Goal: Task Accomplishment & Management: Manage account settings

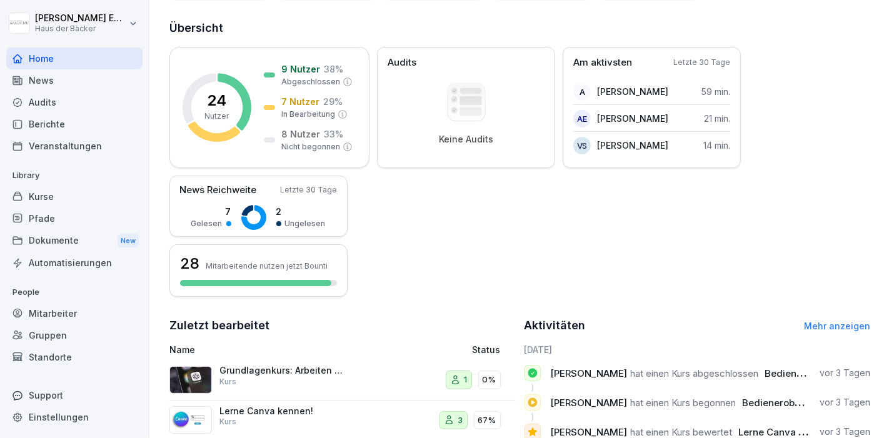
scroll to position [139, 0]
click at [81, 82] on div "News" at bounding box center [74, 80] width 136 height 22
click at [81, 58] on div "Home" at bounding box center [74, 59] width 136 height 22
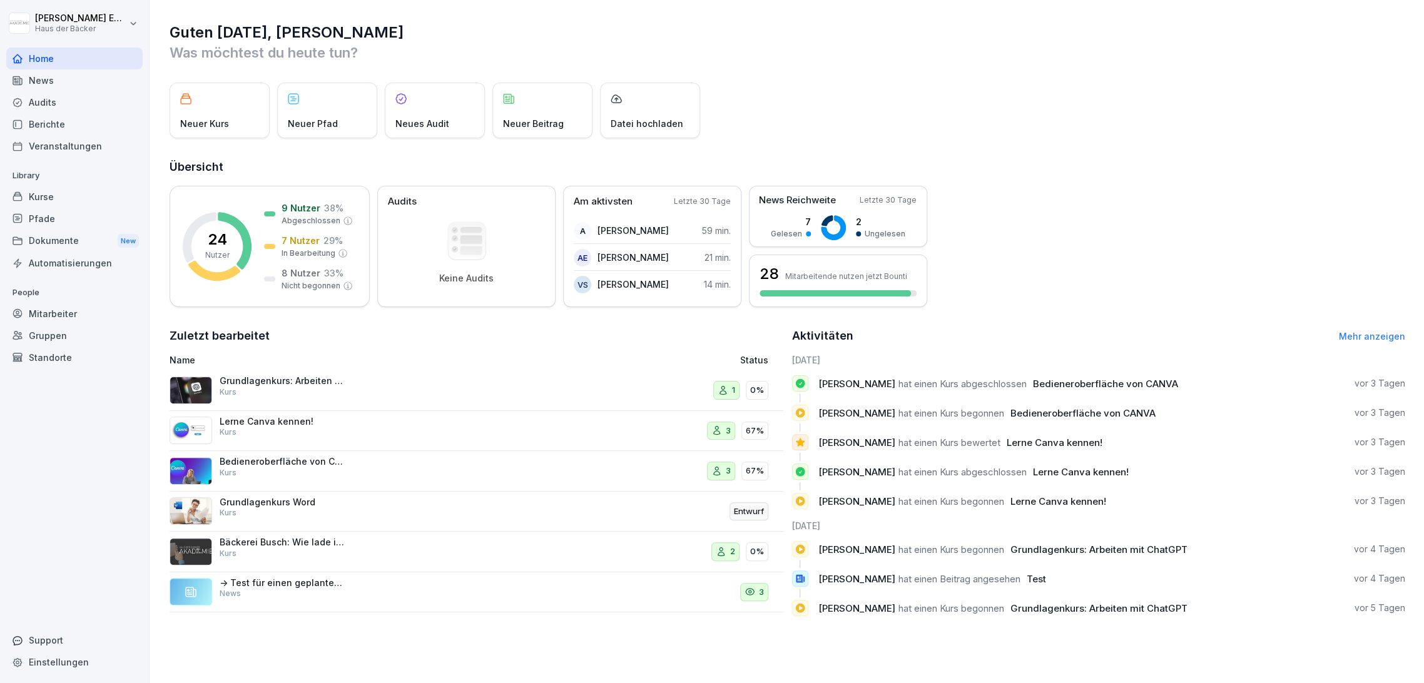
click at [95, 193] on div "Kurse" at bounding box center [74, 197] width 136 height 22
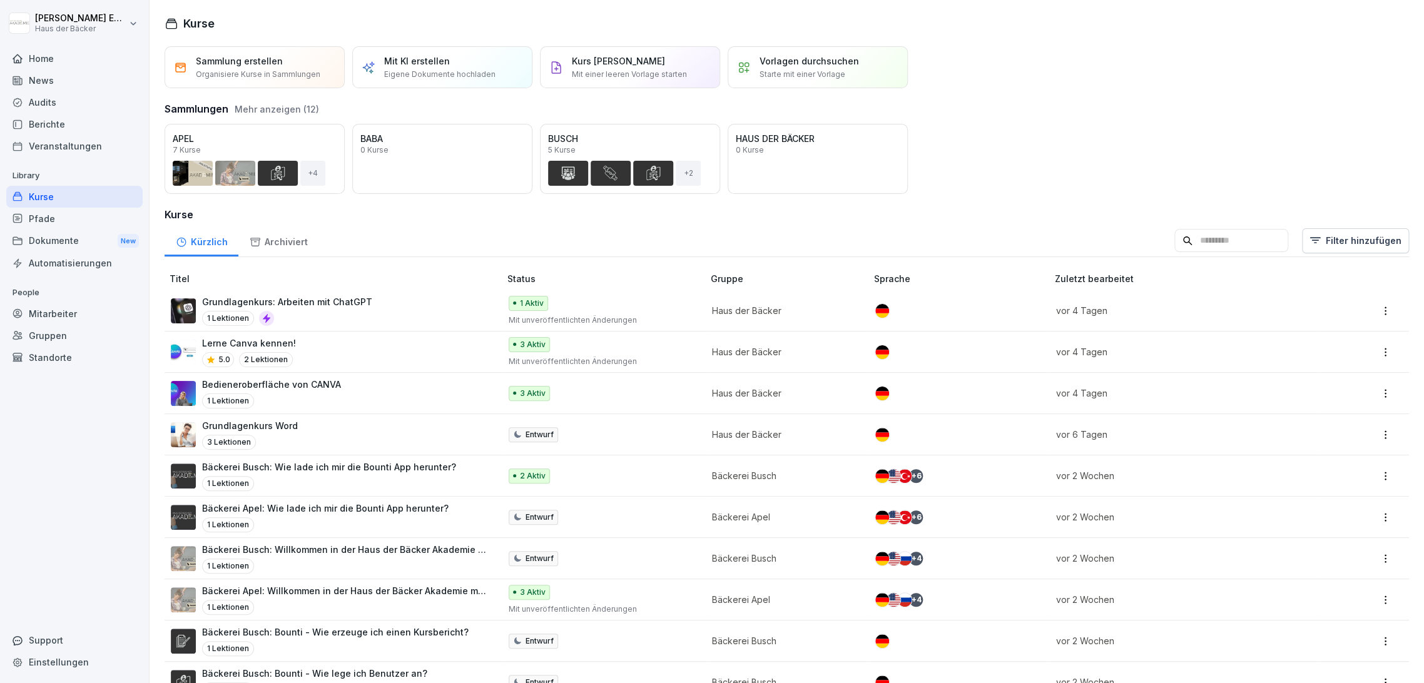
click at [331, 309] on div "Grundlagenkurs: Arbeiten mit ChatGPT 1 Lektionen" at bounding box center [287, 310] width 170 height 31
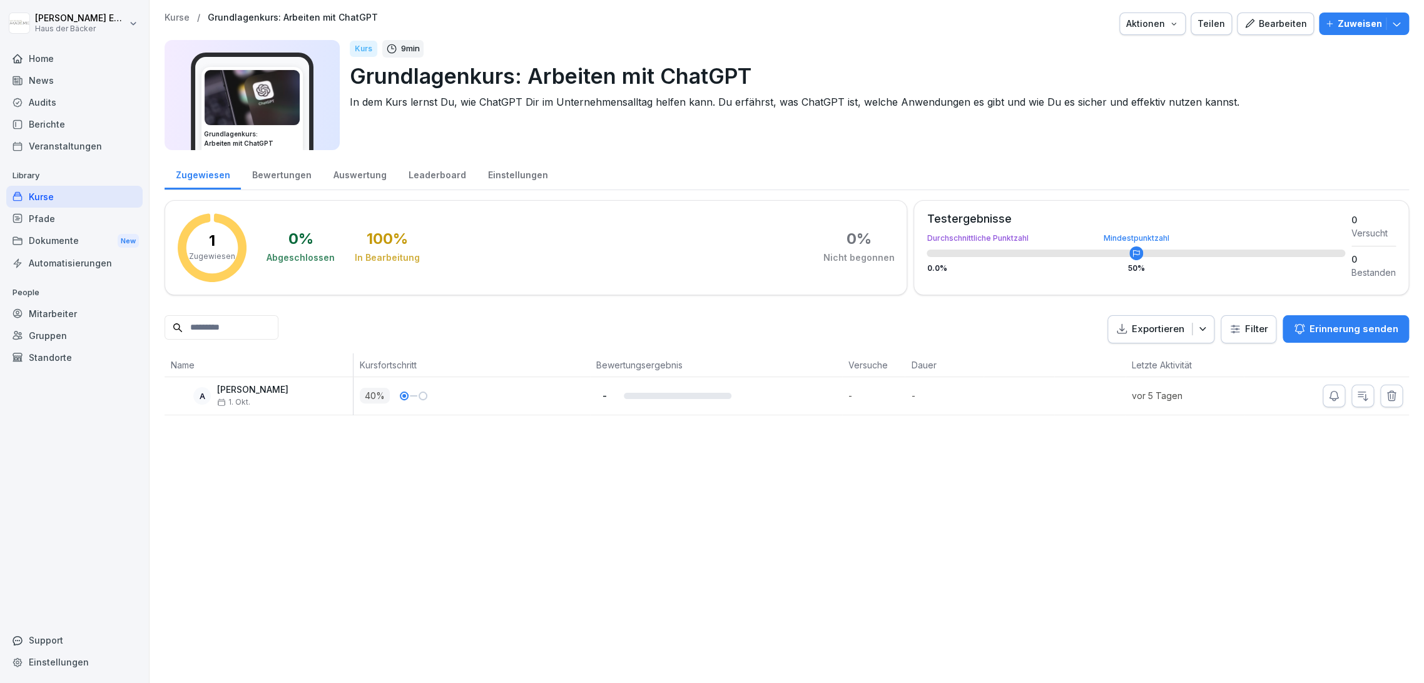
click at [1271, 31] on button "Bearbeiten" at bounding box center [1275, 24] width 77 height 23
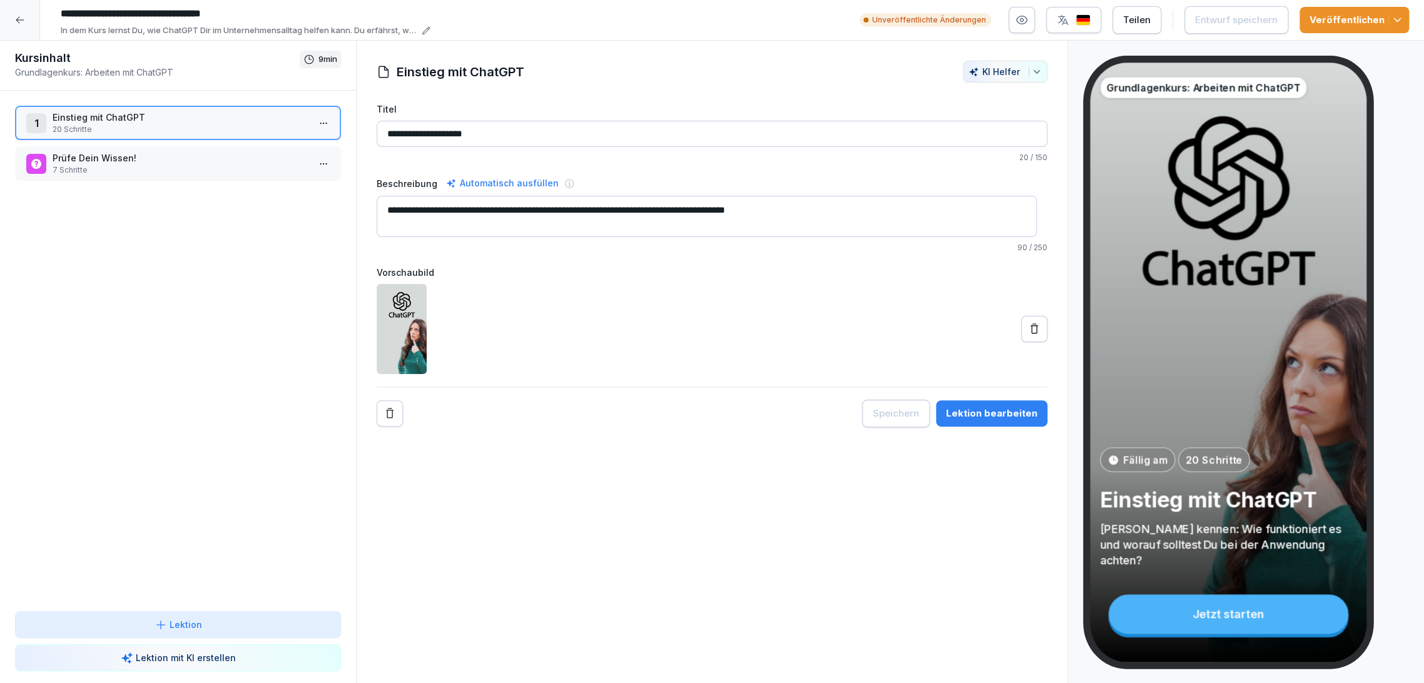
click at [314, 127] on html "**********" at bounding box center [712, 341] width 1424 height 683
click at [308, 144] on div "Schritte bearbeiten" at bounding box center [266, 147] width 96 height 13
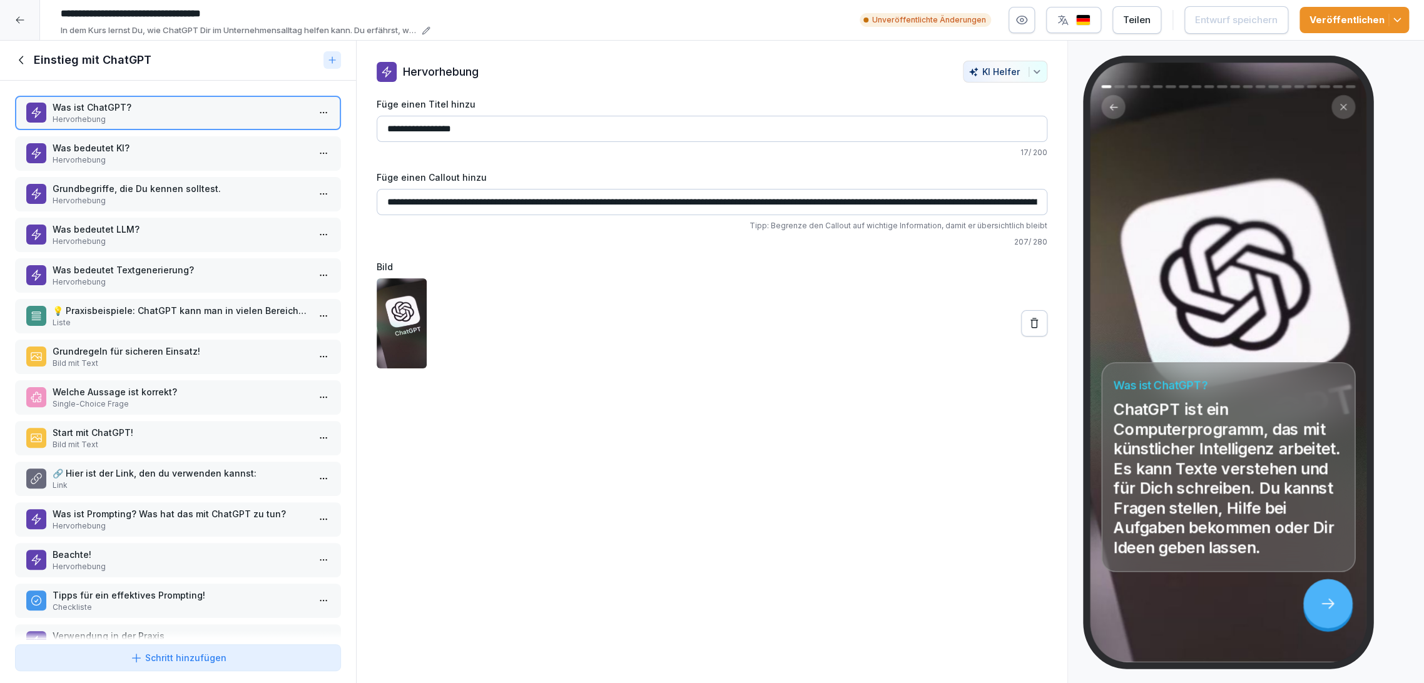
click at [220, 164] on p "Hervorhebung" at bounding box center [181, 159] width 256 height 11
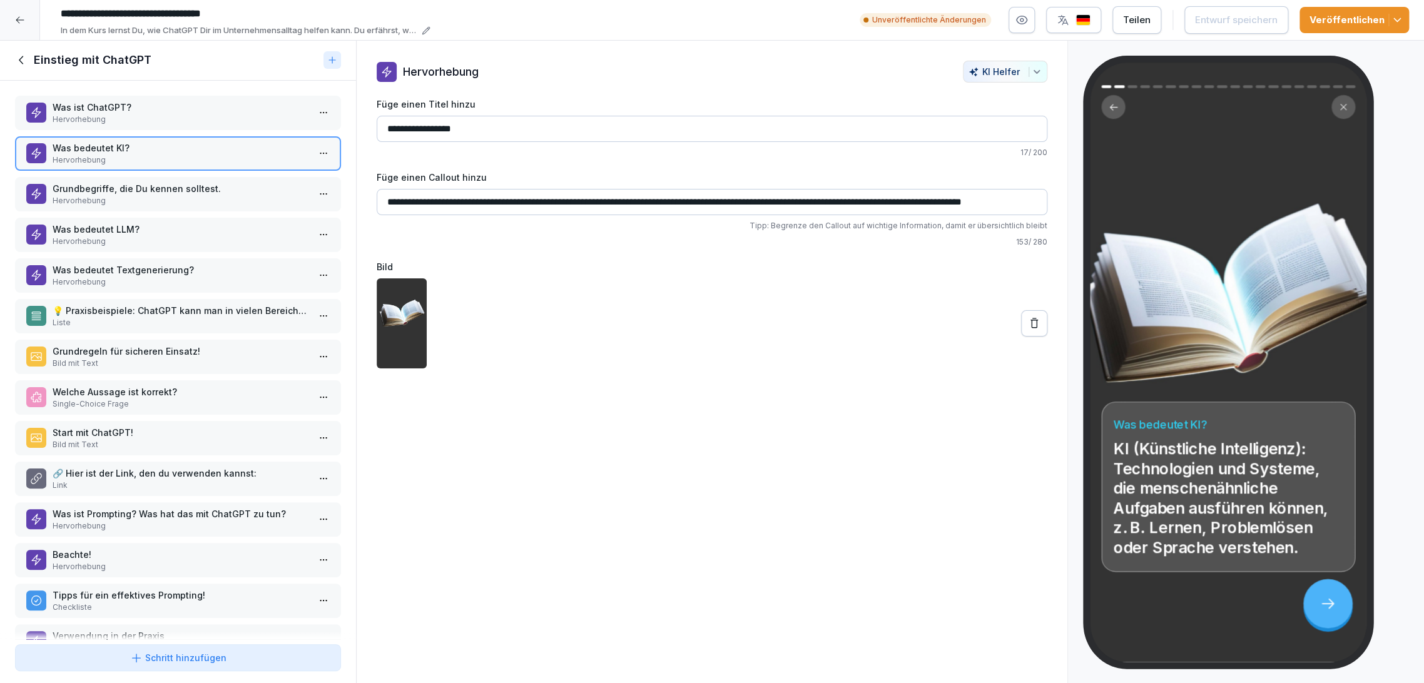
click at [220, 205] on div "Grundbegriffe, die Du kennen solltest. Hervorhebung" at bounding box center [178, 194] width 326 height 34
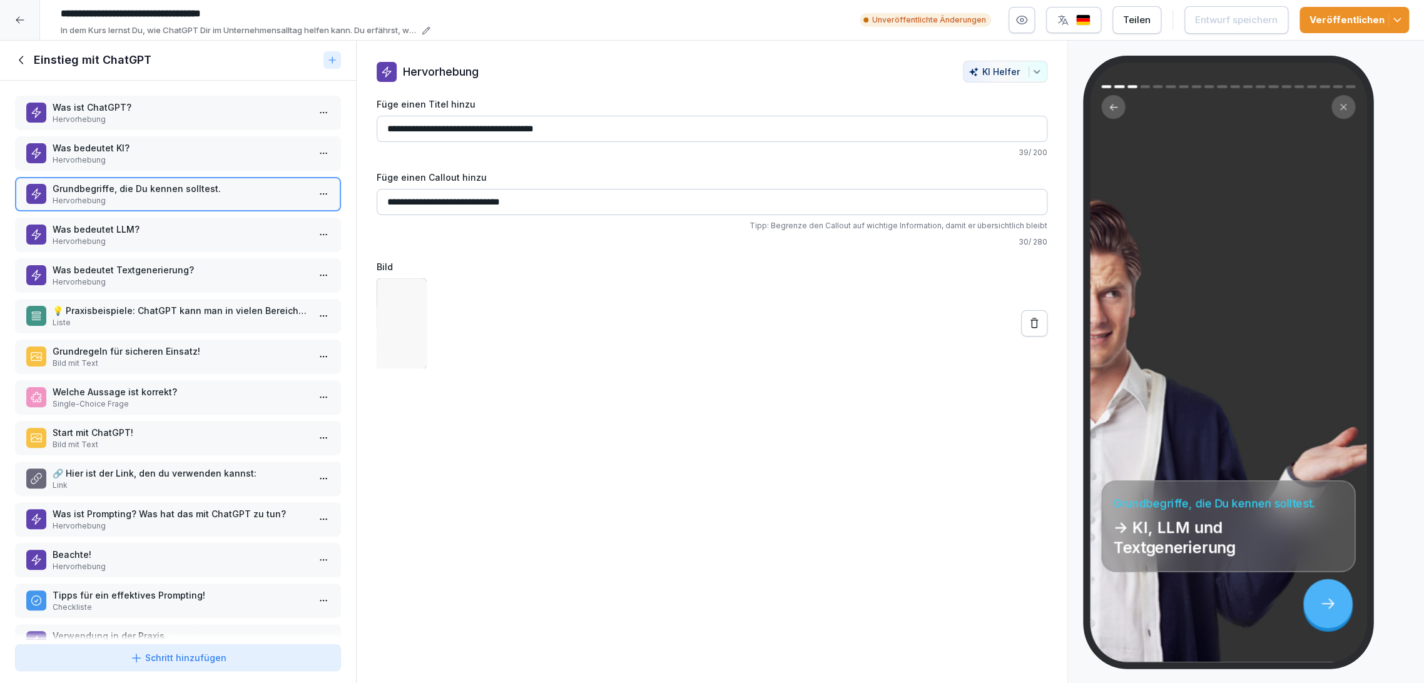
click at [215, 241] on p "Hervorhebung" at bounding box center [181, 241] width 256 height 11
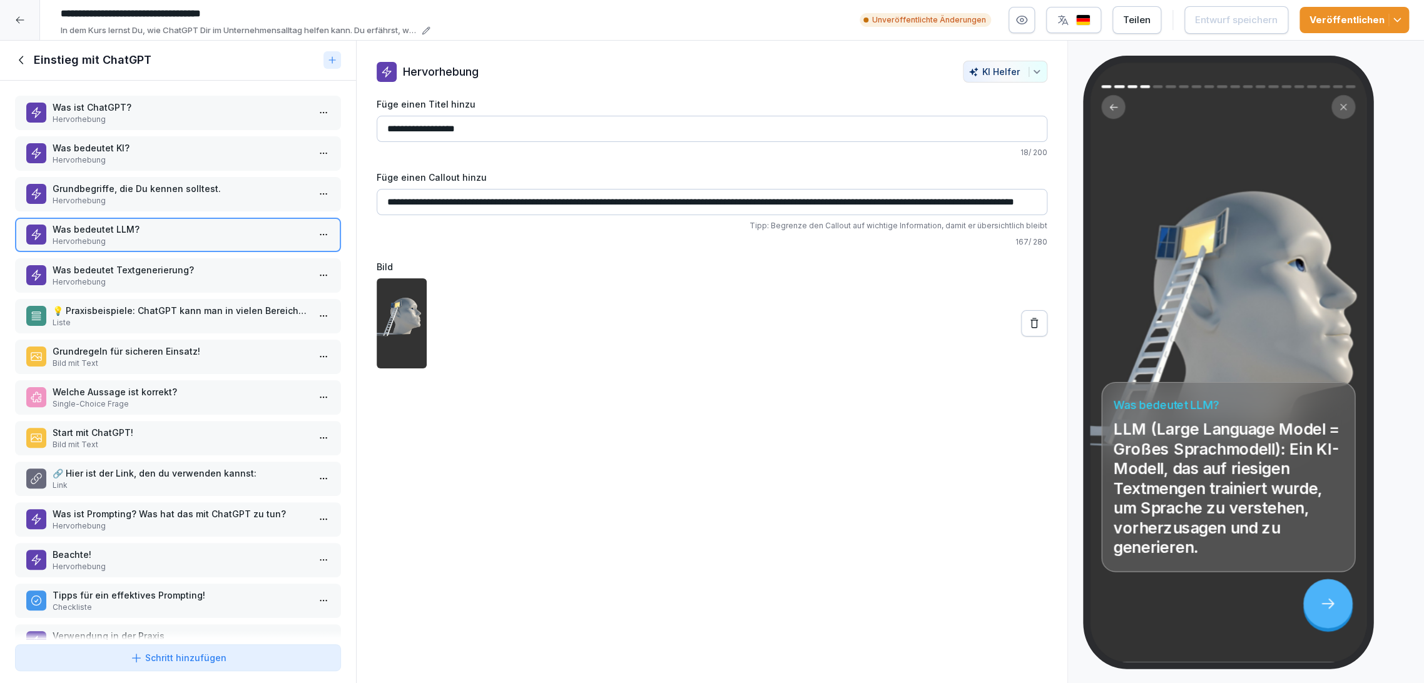
click at [210, 282] on p "Hervorhebung" at bounding box center [181, 281] width 256 height 11
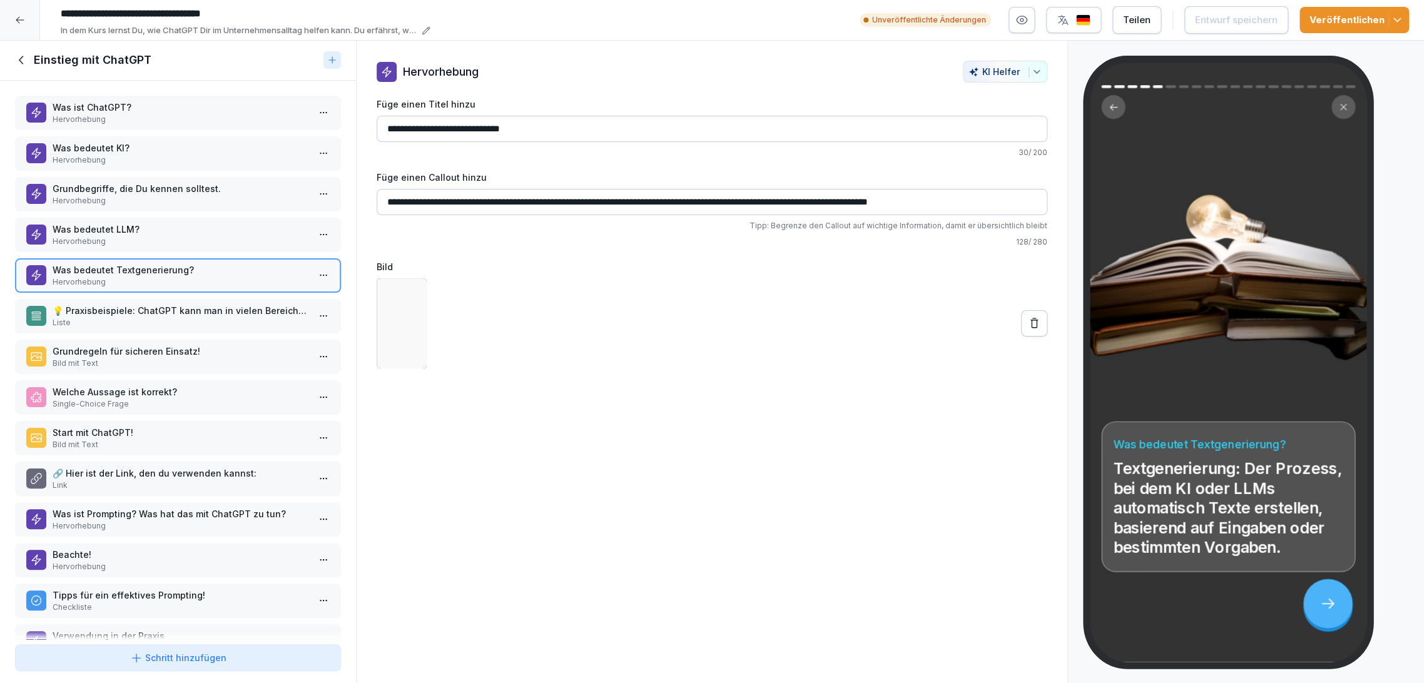
click at [200, 314] on p "💡 Praxisbeispiele: ChatGPT kann man in vielen Bereichen nutzen." at bounding box center [181, 310] width 256 height 13
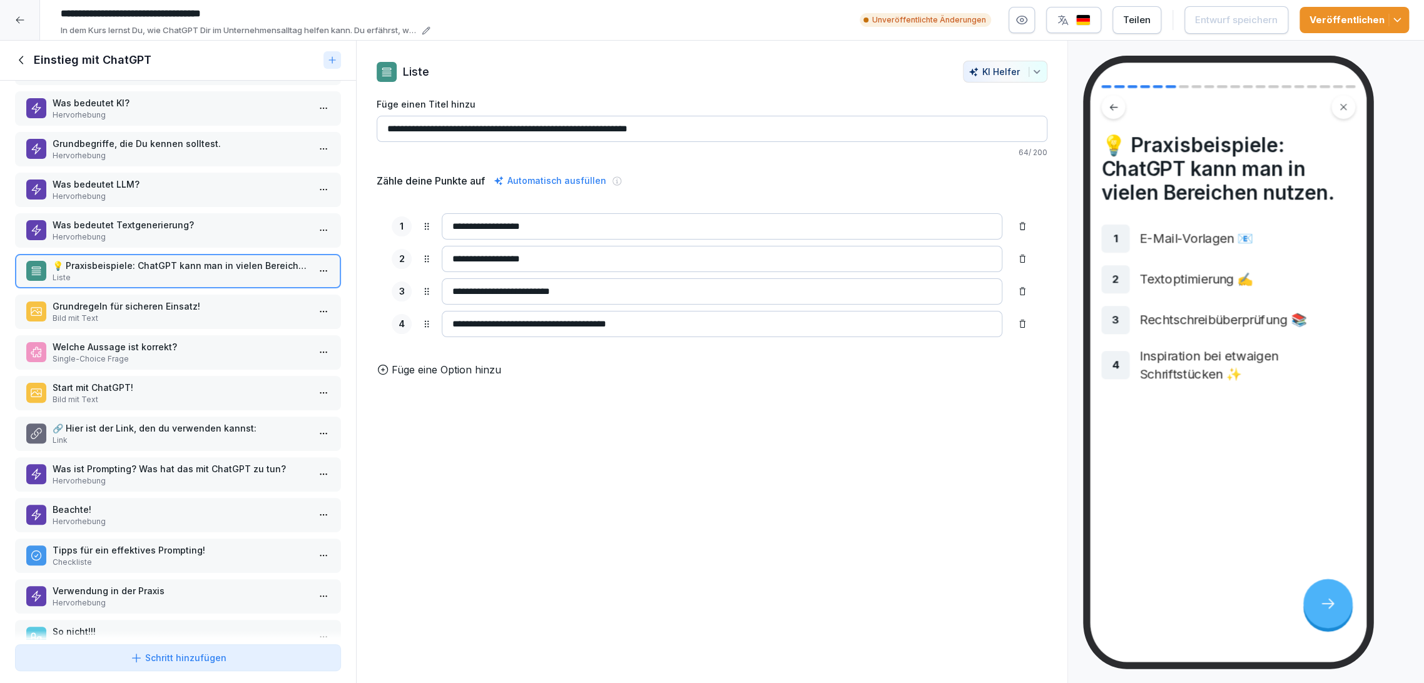
scroll to position [69, 0]
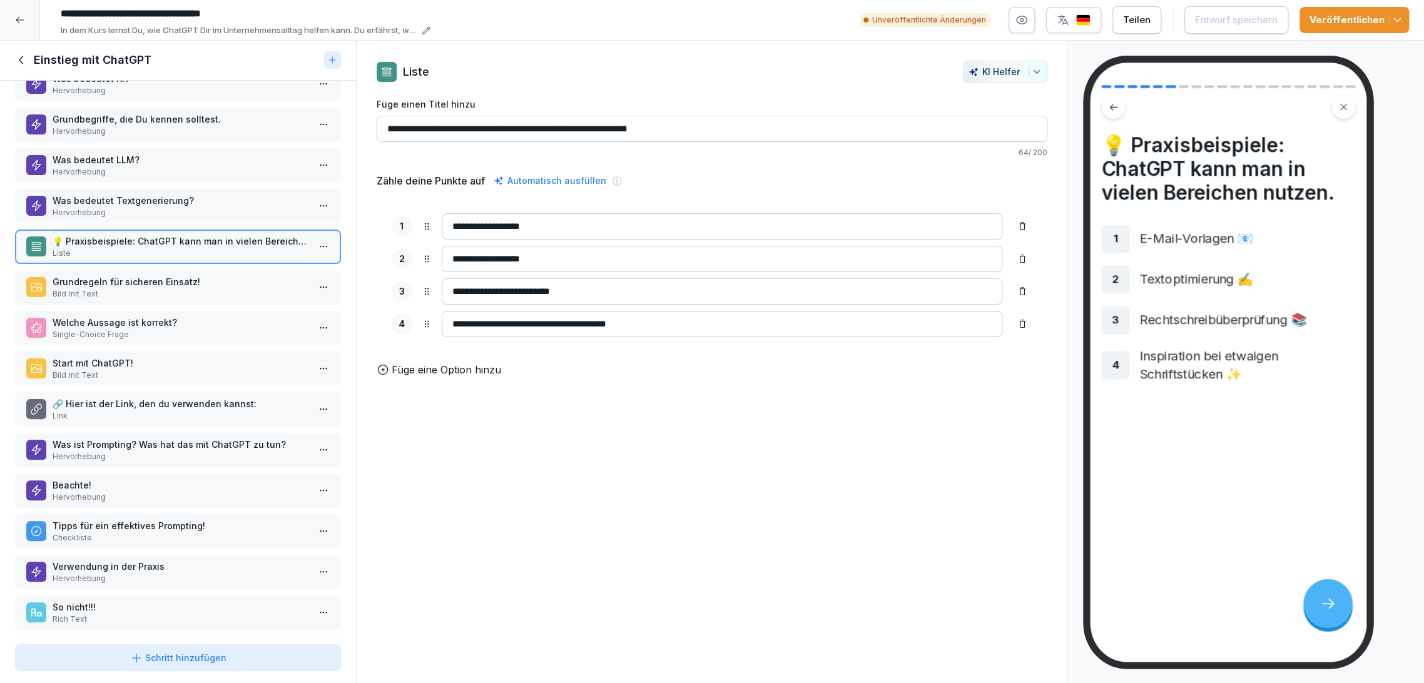
click at [186, 294] on p "Bild mit Text" at bounding box center [181, 293] width 256 height 11
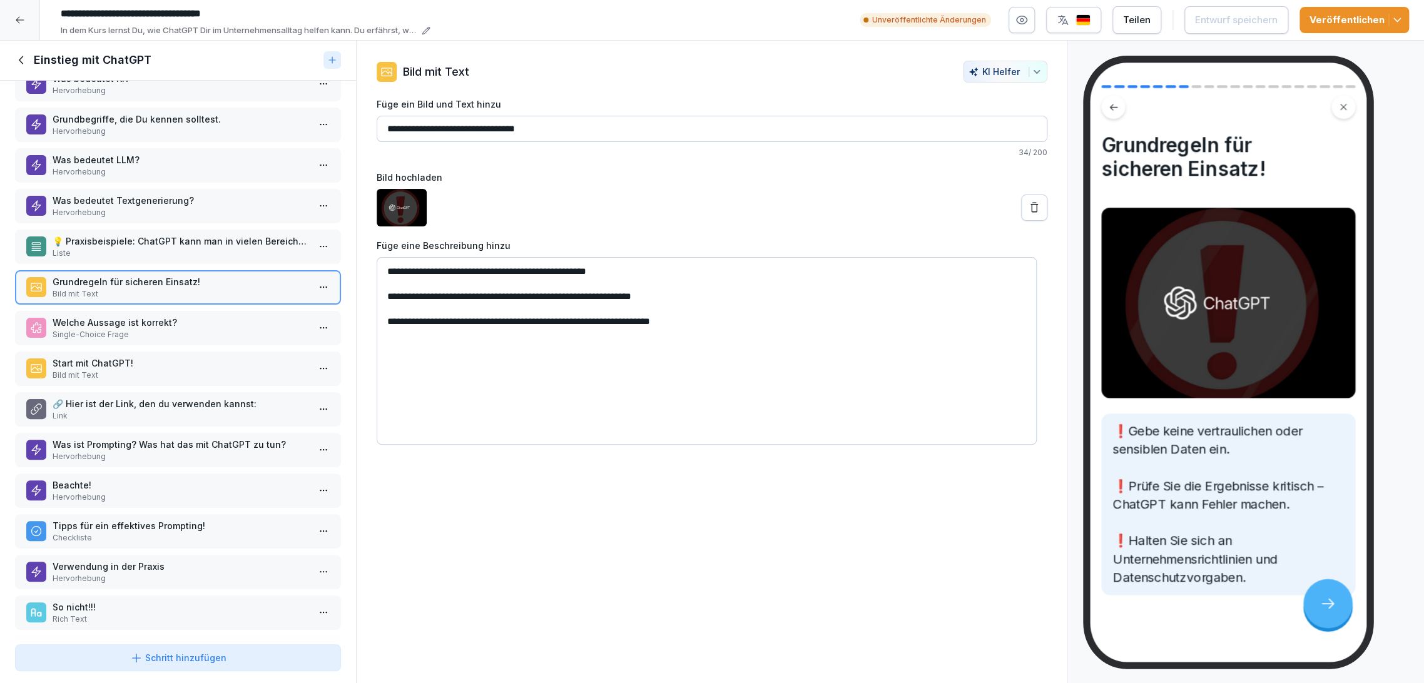
click at [186, 316] on p "Welche Aussage ist korrekt?" at bounding box center [181, 322] width 256 height 13
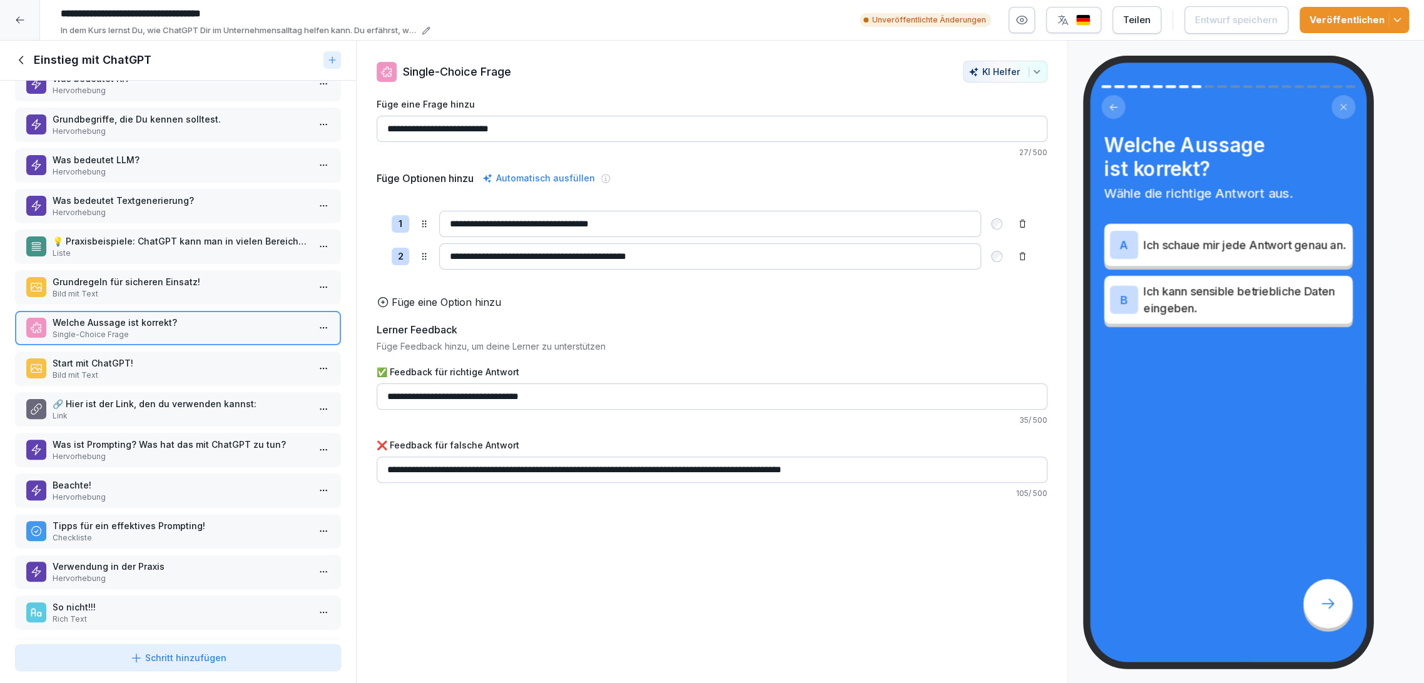
click at [175, 357] on p "Start mit ChatGPT!" at bounding box center [181, 363] width 256 height 13
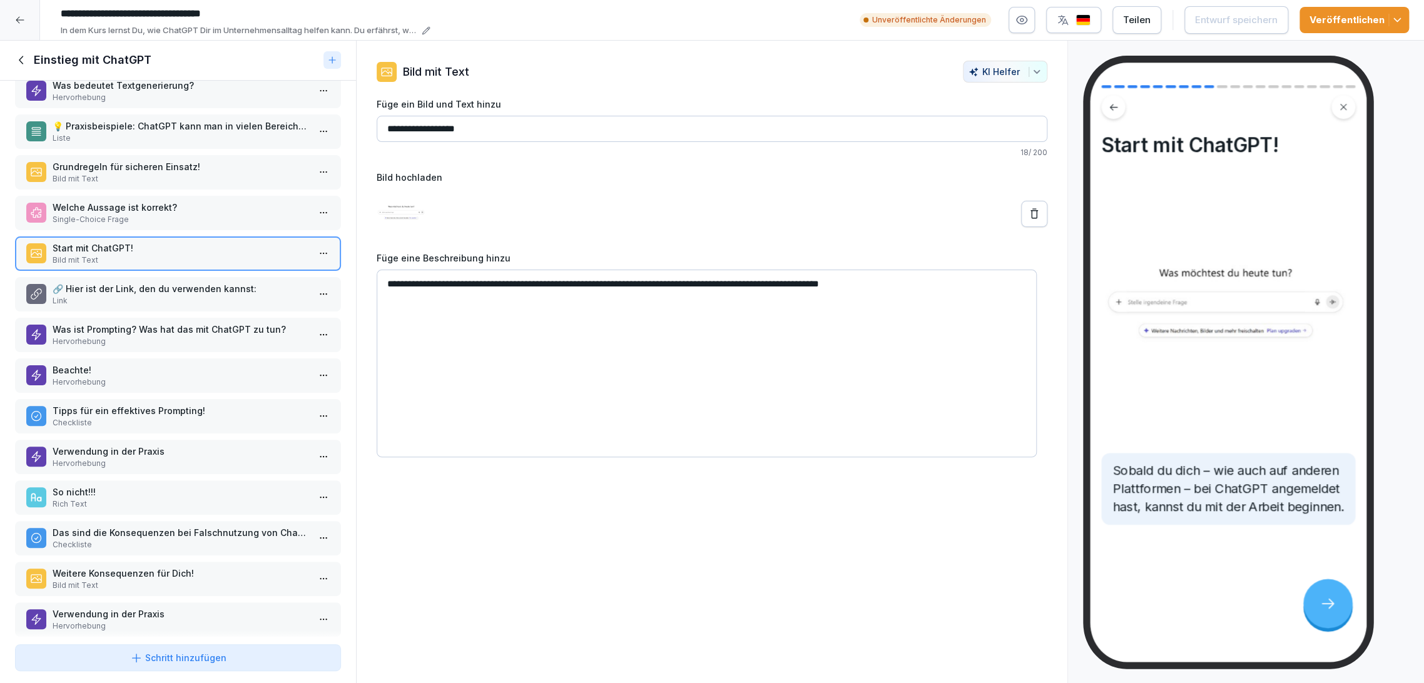
scroll to position [208, 0]
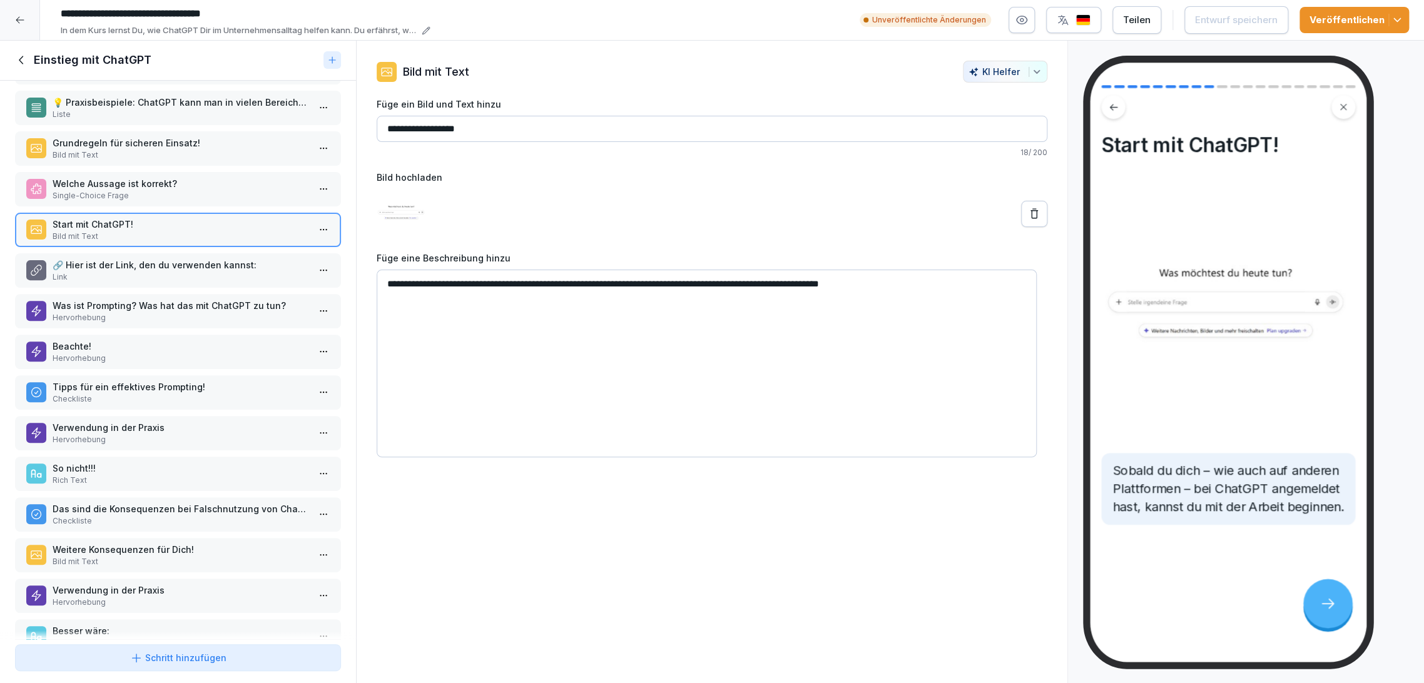
click at [176, 313] on p "Hervorhebung" at bounding box center [181, 317] width 256 height 11
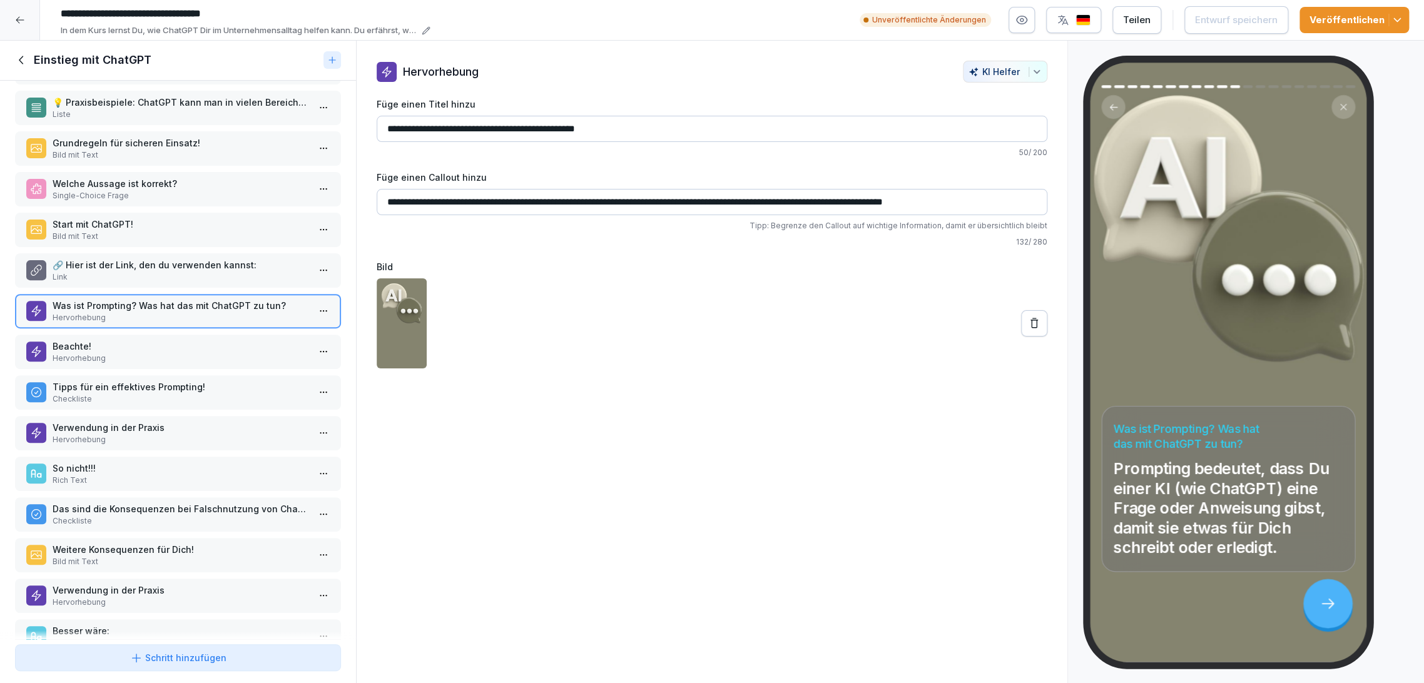
click at [175, 359] on p "Hervorhebung" at bounding box center [181, 358] width 256 height 11
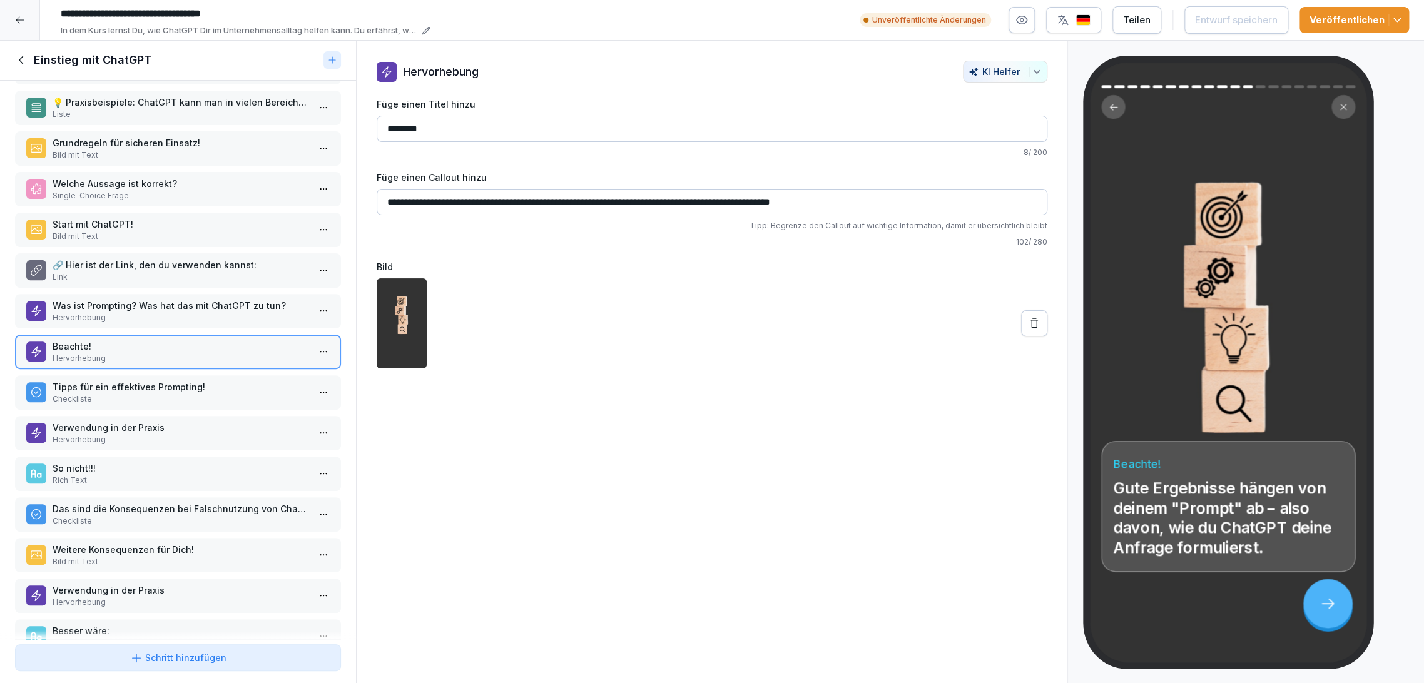
click at [173, 386] on p "Tipps für ein effektives Prompting!" at bounding box center [181, 386] width 256 height 13
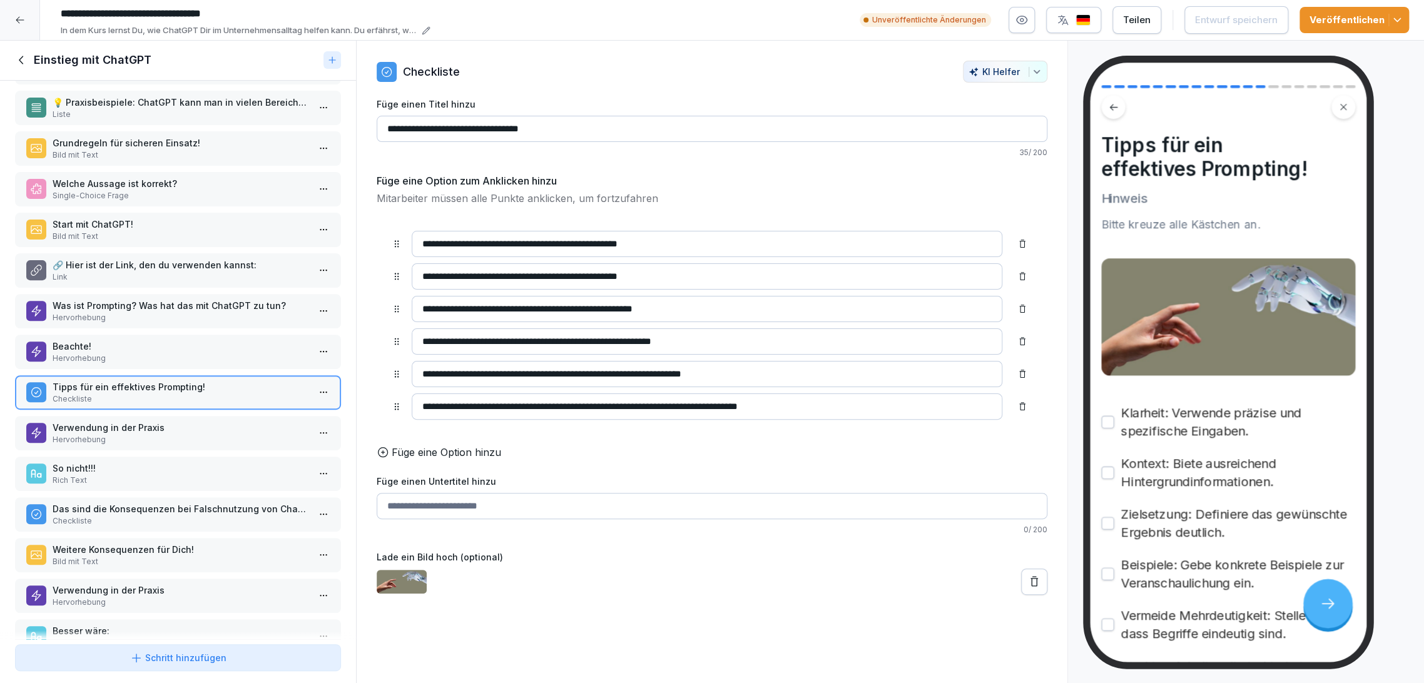
click at [172, 422] on p "Verwendung in der Praxis" at bounding box center [181, 427] width 256 height 13
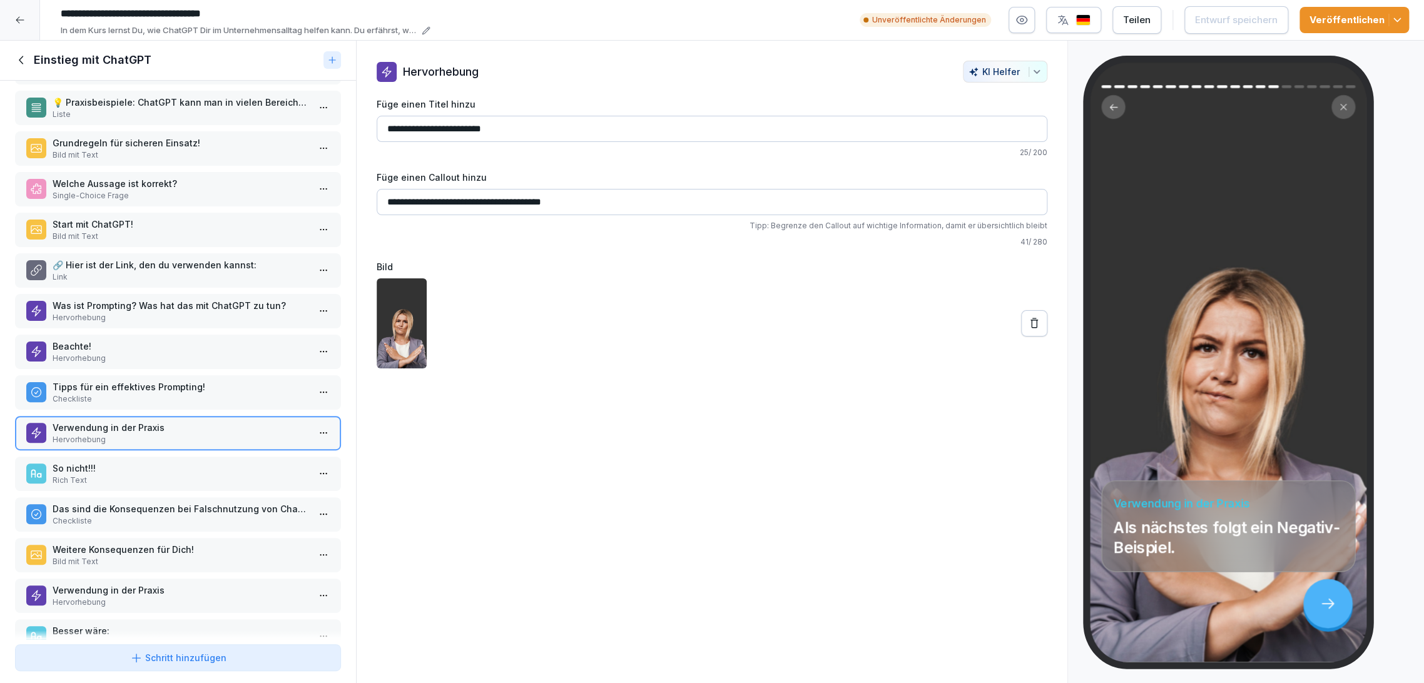
click at [1400, 21] on icon "button" at bounding box center [1396, 20] width 13 height 13
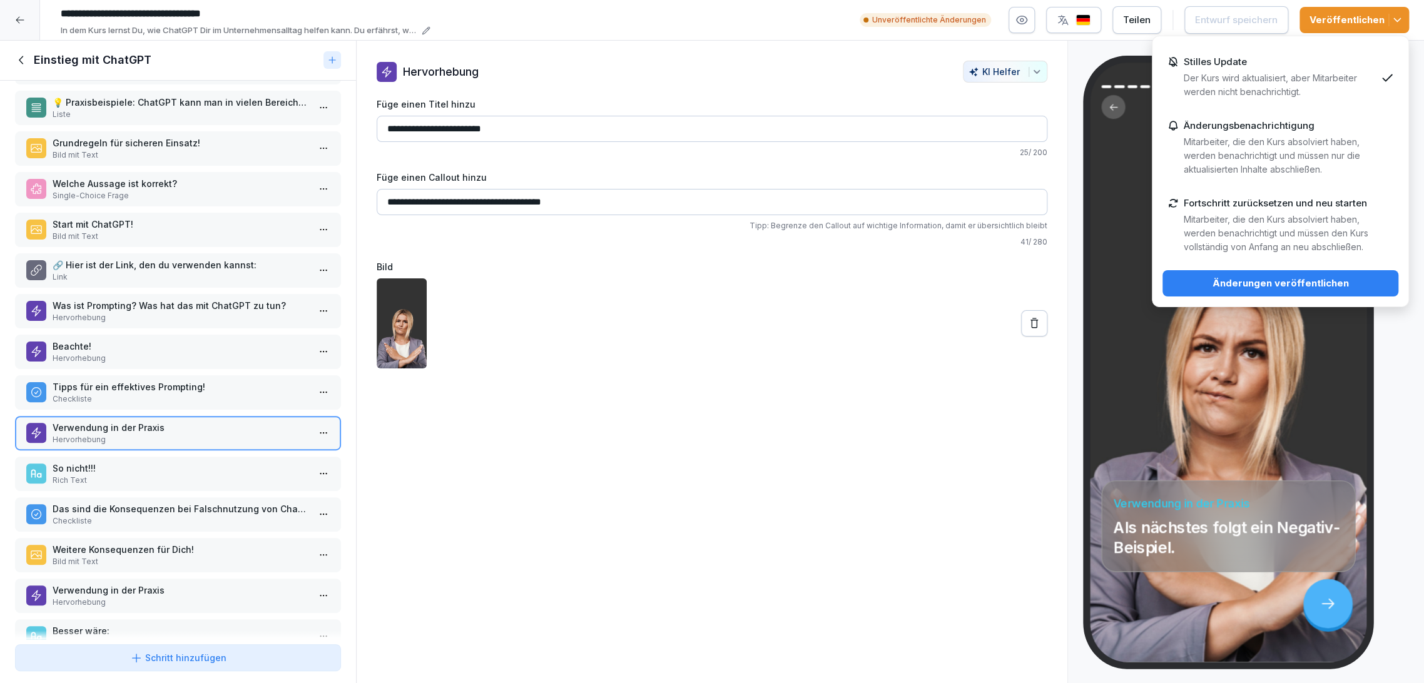
click at [1333, 292] on button "Änderungen veröffentlichen" at bounding box center [1280, 283] width 236 height 26
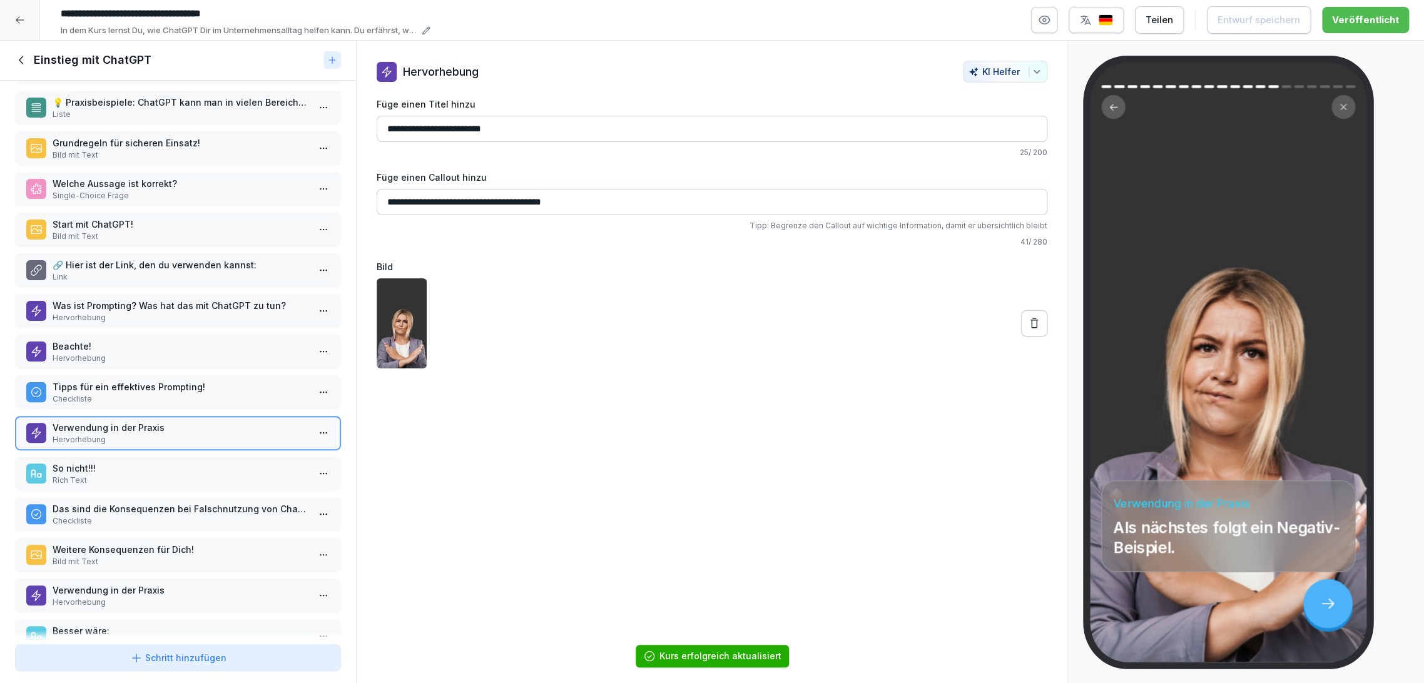
click at [105, 480] on p "Rich Text" at bounding box center [181, 480] width 256 height 11
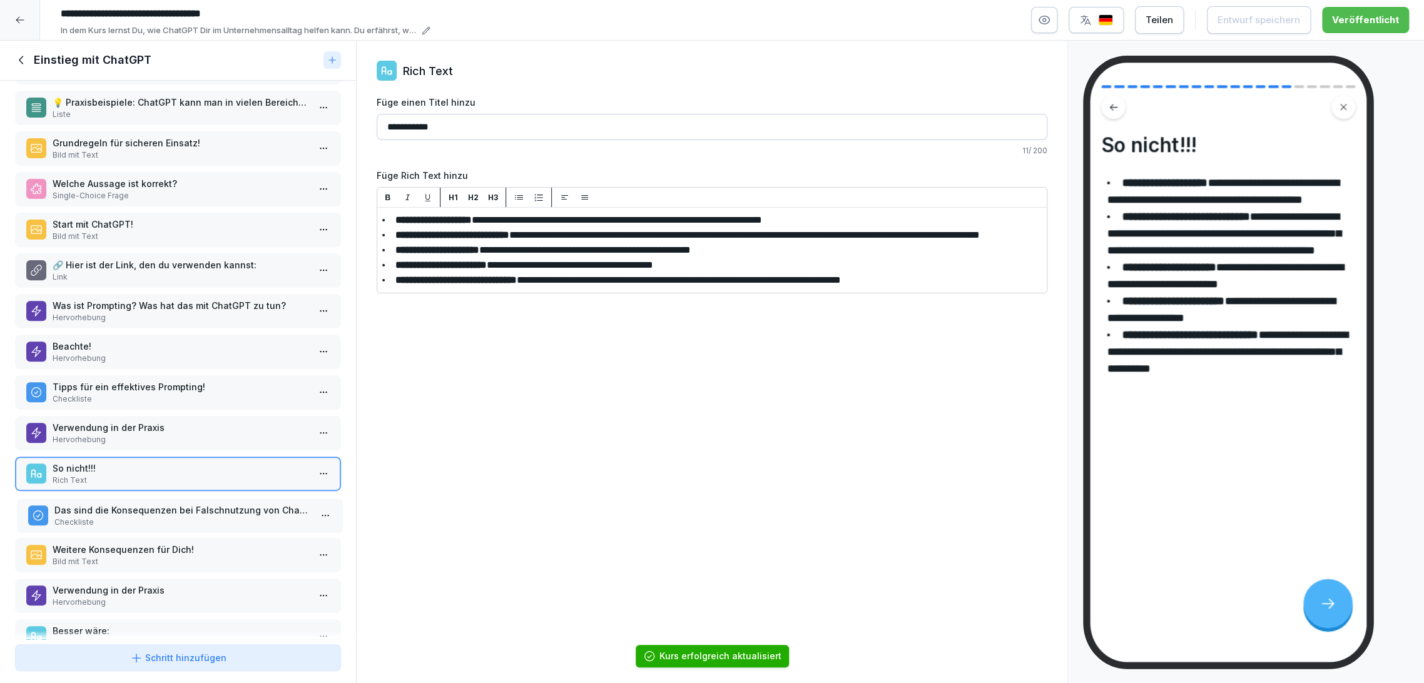
click at [111, 510] on p "Das sind die Konsequenzen bei Falschnutzung von ChatGPT!" at bounding box center [182, 509] width 256 height 13
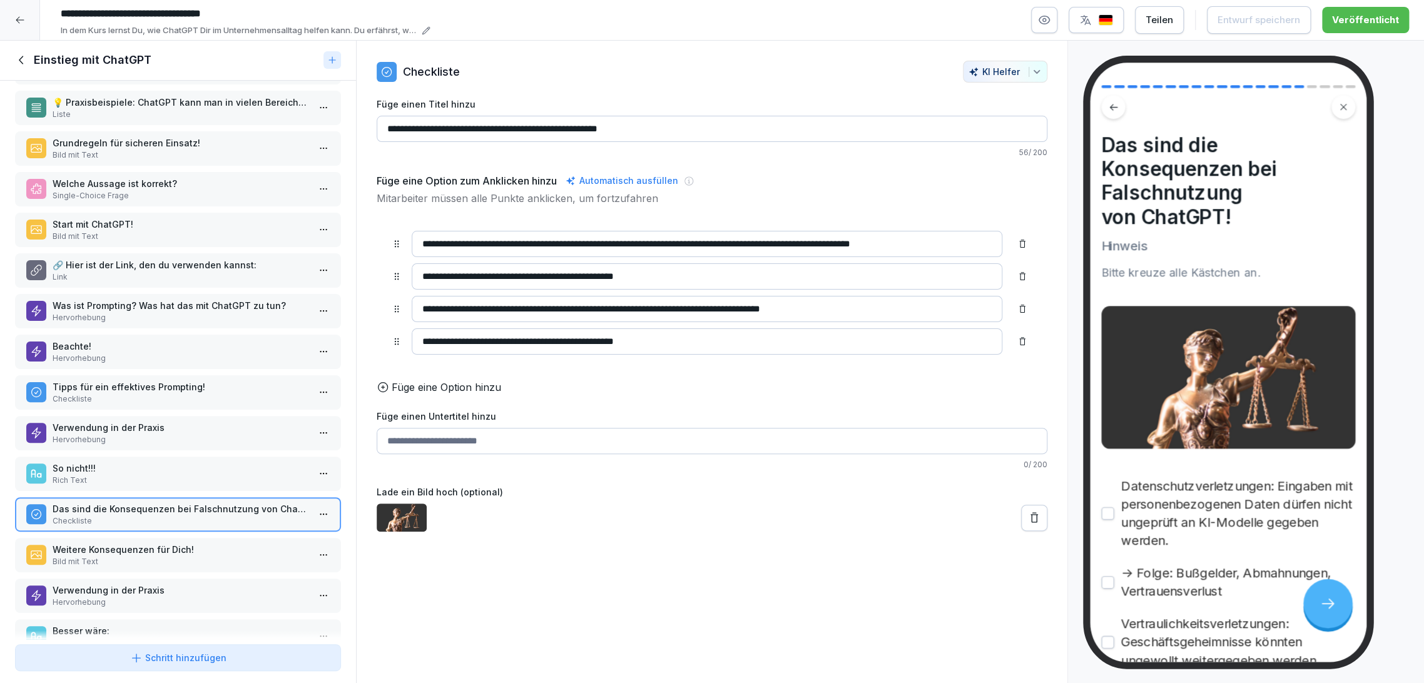
click at [110, 549] on p "Weitere Konsequenzen für Dich!" at bounding box center [181, 549] width 256 height 13
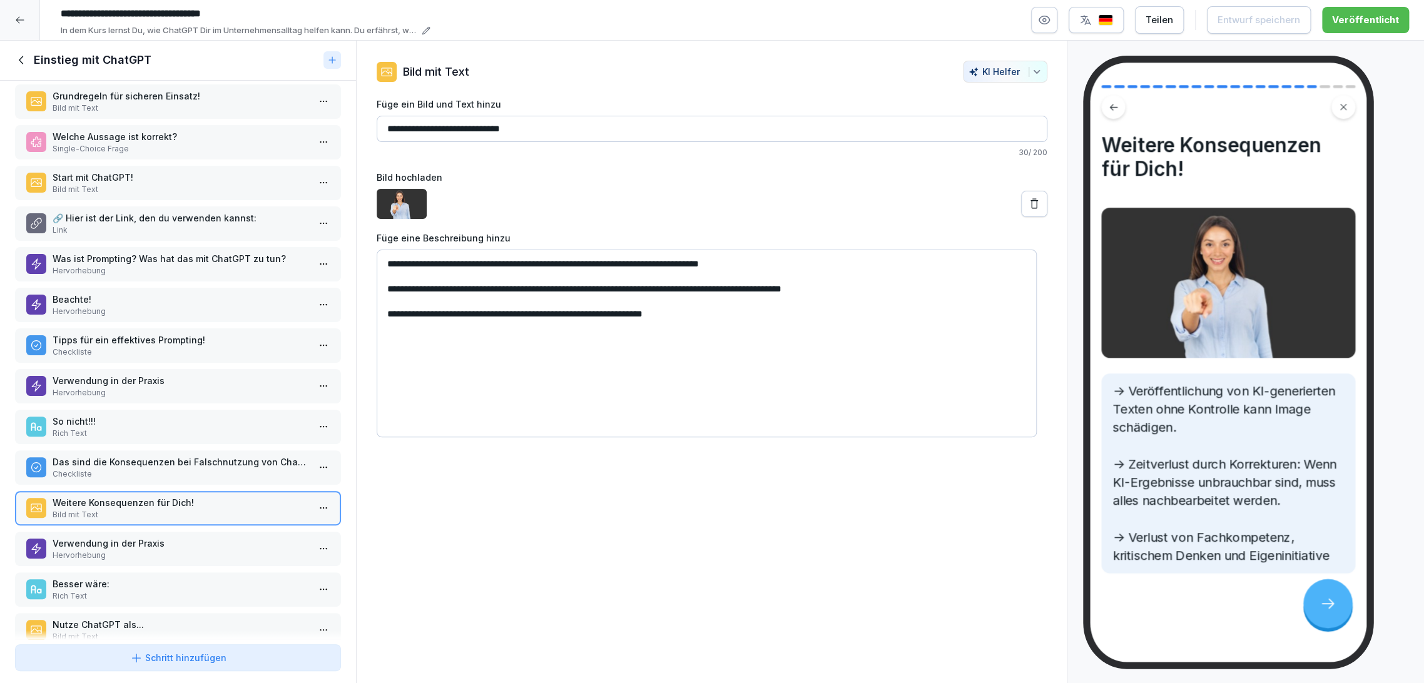
scroll to position [282, 0]
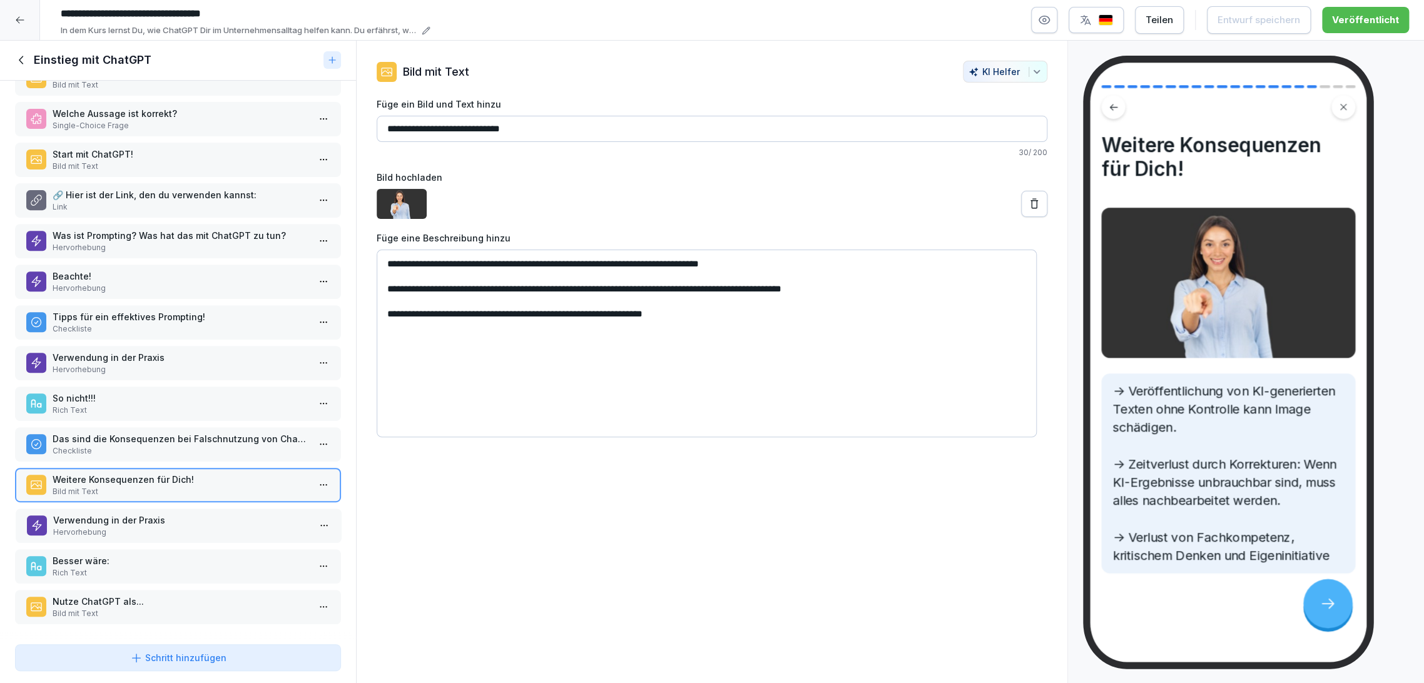
click at [120, 514] on p "Verwendung in der Praxis" at bounding box center [181, 520] width 256 height 13
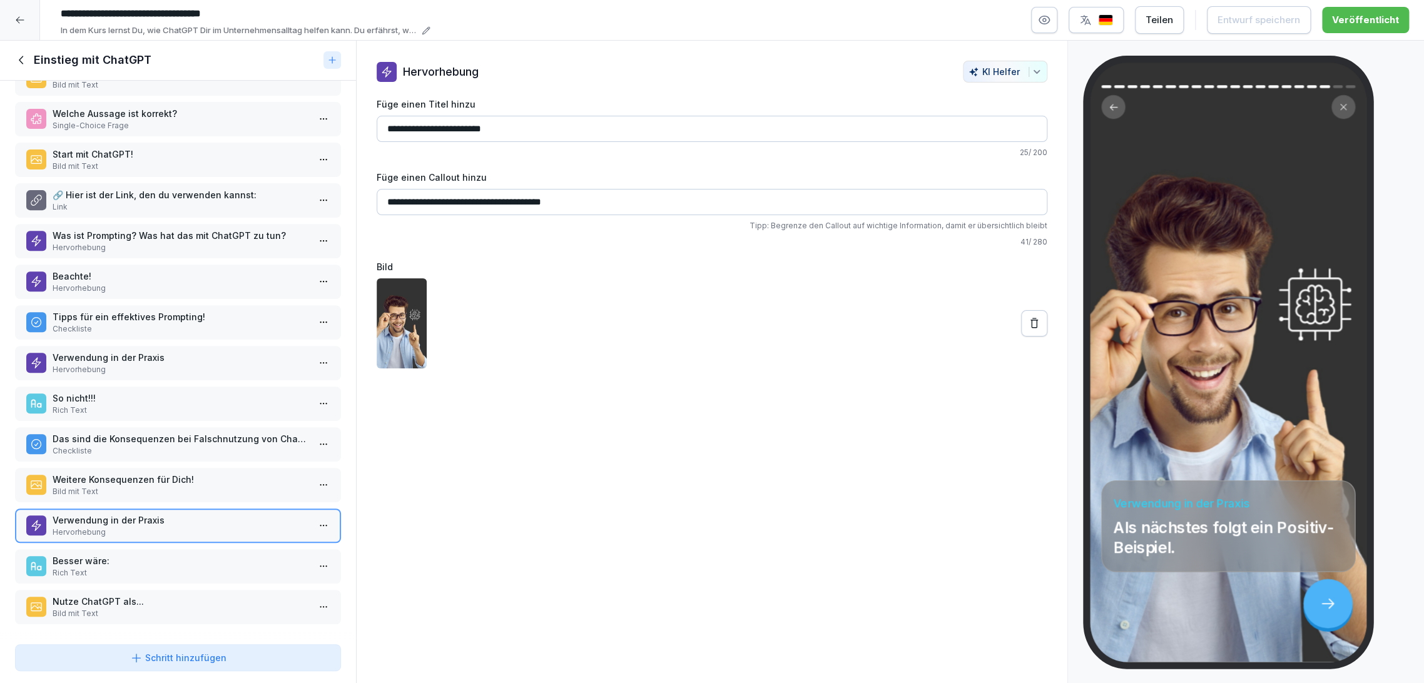
click at [113, 567] on p "Rich Text" at bounding box center [181, 572] width 256 height 11
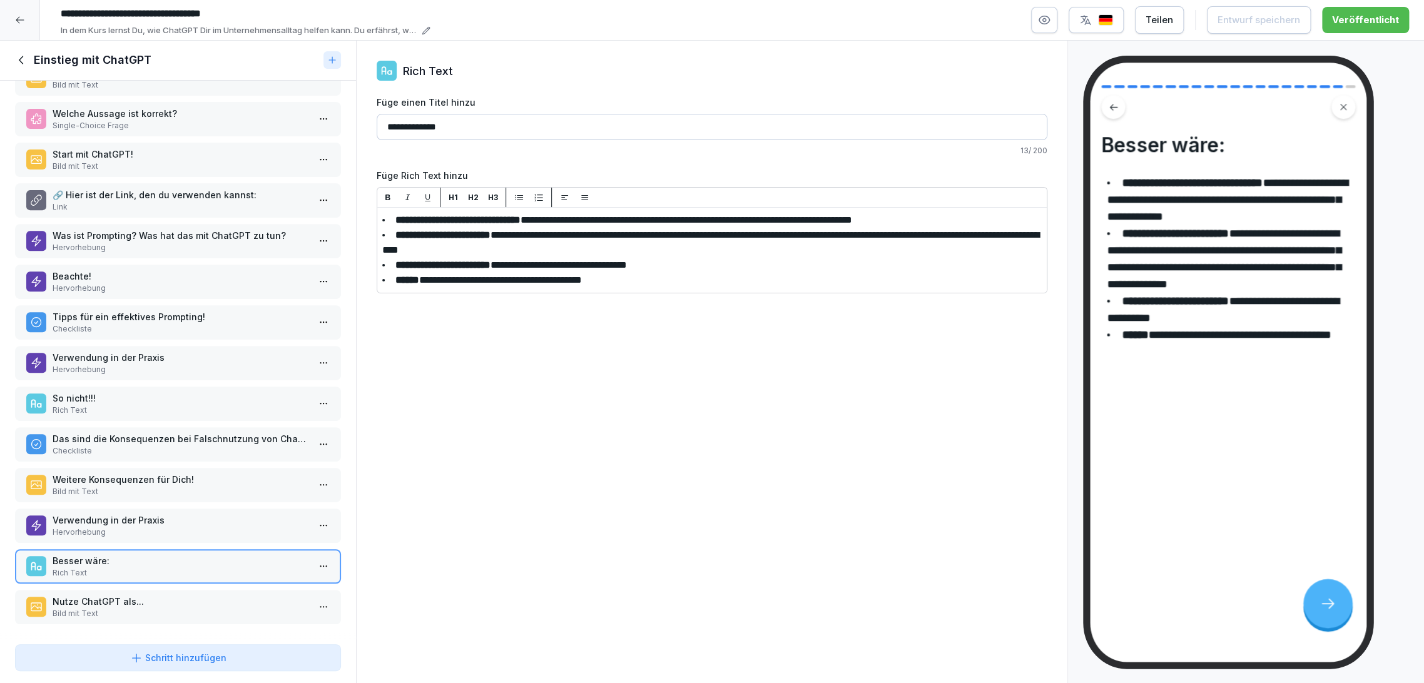
click at [111, 595] on p "Nutze ChatGPT als..." at bounding box center [181, 601] width 256 height 13
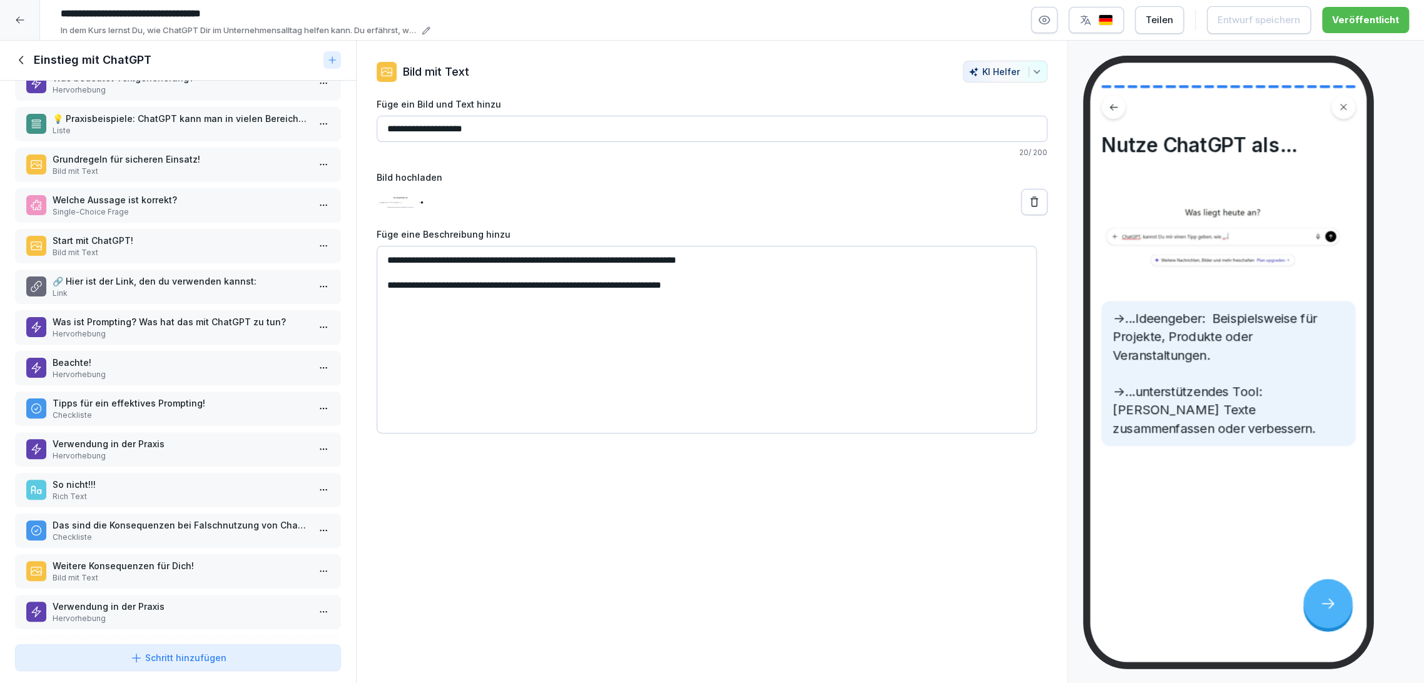
scroll to position [282, 0]
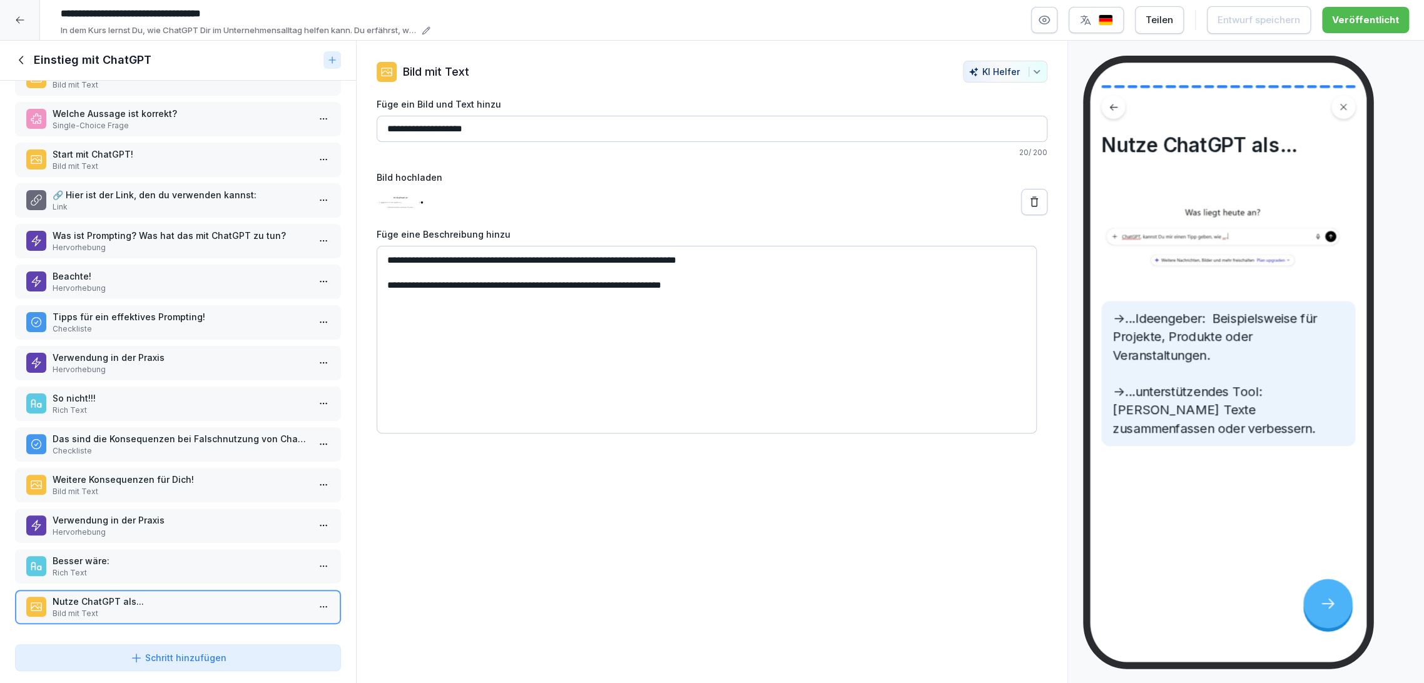
drag, startPoint x: 456, startPoint y: 262, endPoint x: 508, endPoint y: 261, distance: 52.6
click at [457, 262] on textarea "**********" at bounding box center [707, 340] width 660 height 188
type textarea "**********"
click at [1263, 16] on div "Entwurf speichern" at bounding box center [1236, 20] width 83 height 14
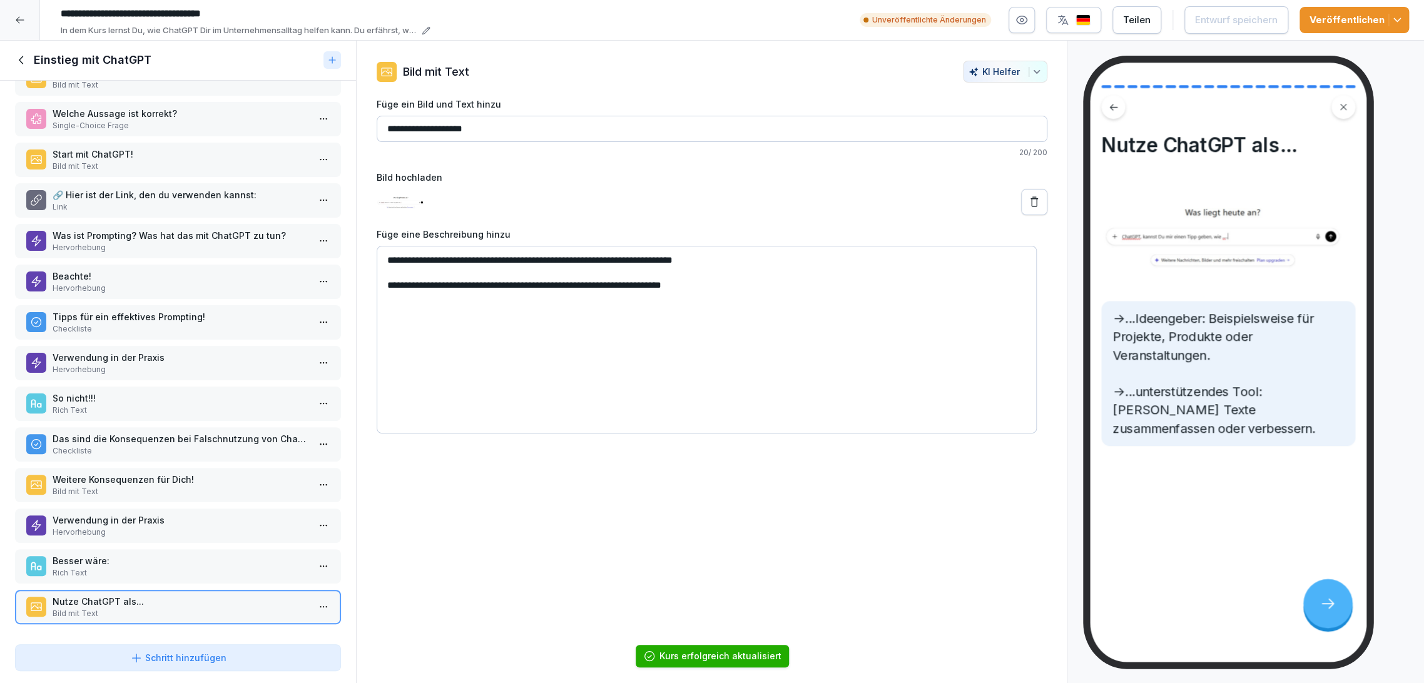
click at [701, 291] on textarea "**********" at bounding box center [707, 340] width 660 height 188
click at [794, 281] on textarea "**********" at bounding box center [707, 340] width 660 height 188
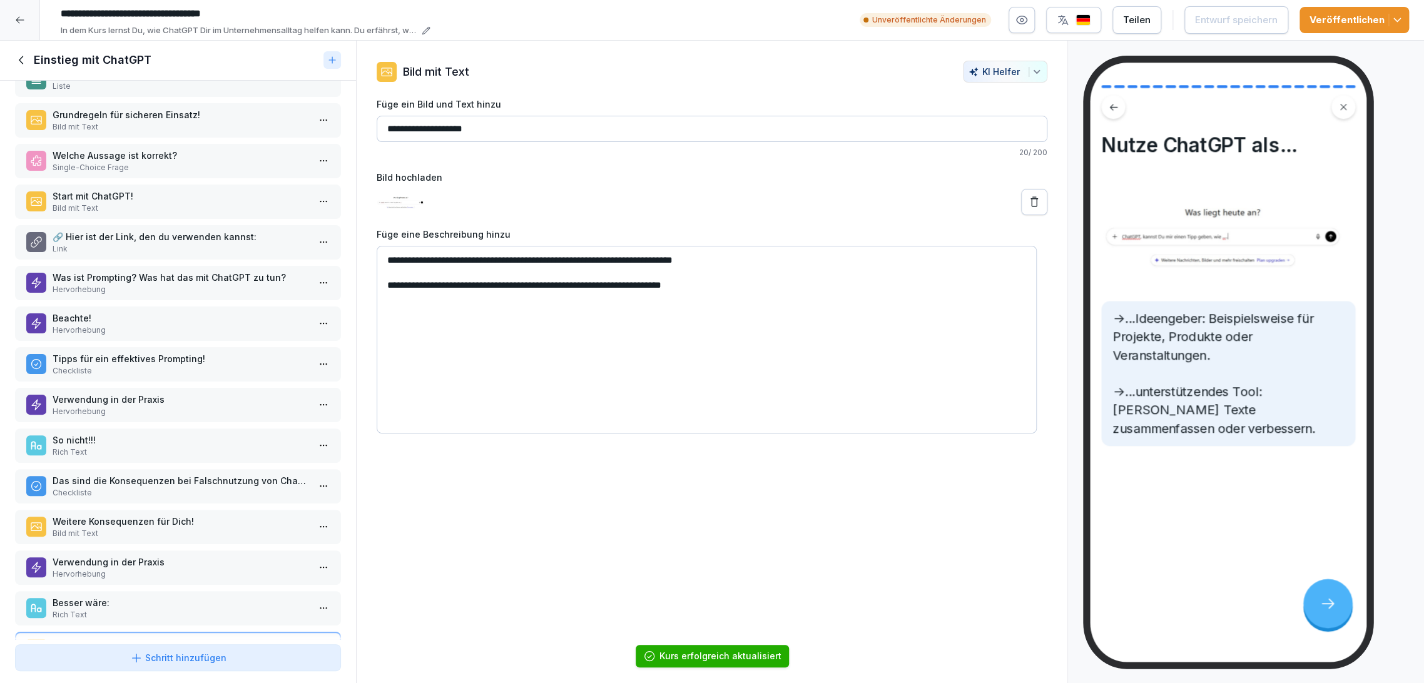
scroll to position [213, 0]
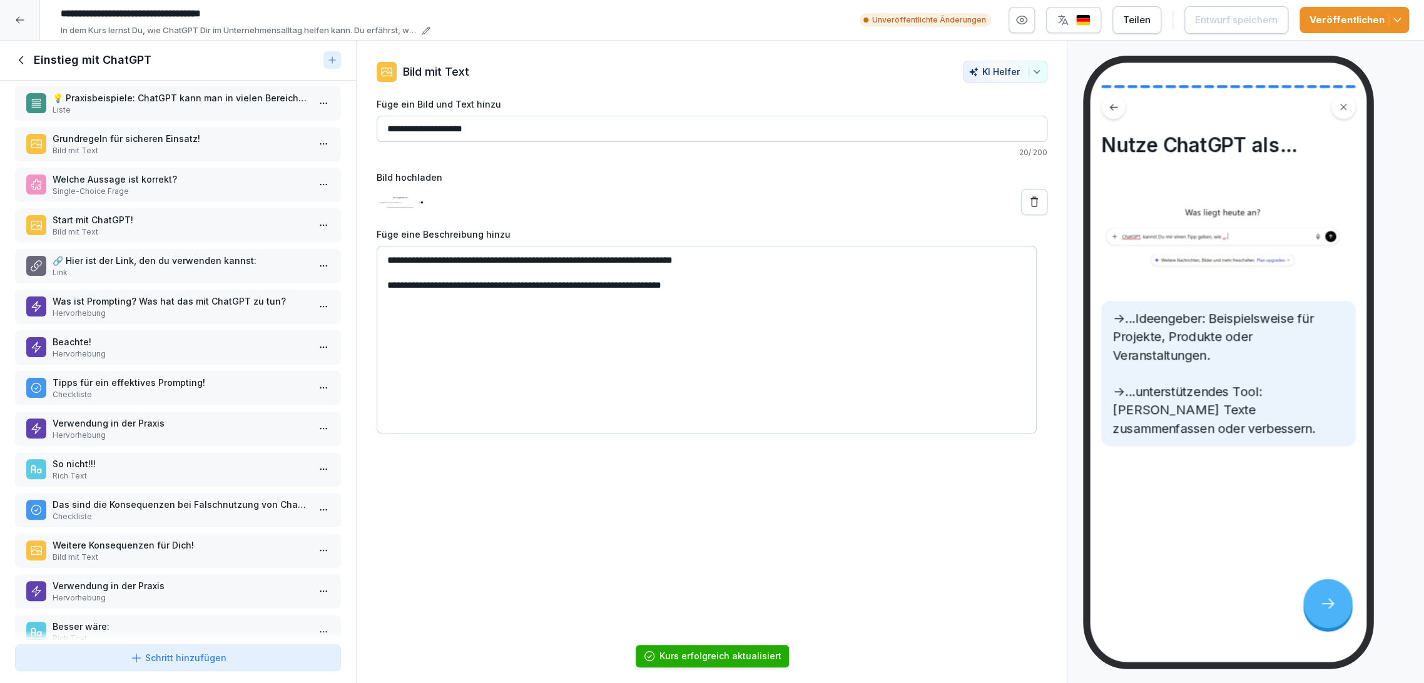
click at [126, 269] on p "Link" at bounding box center [181, 272] width 256 height 11
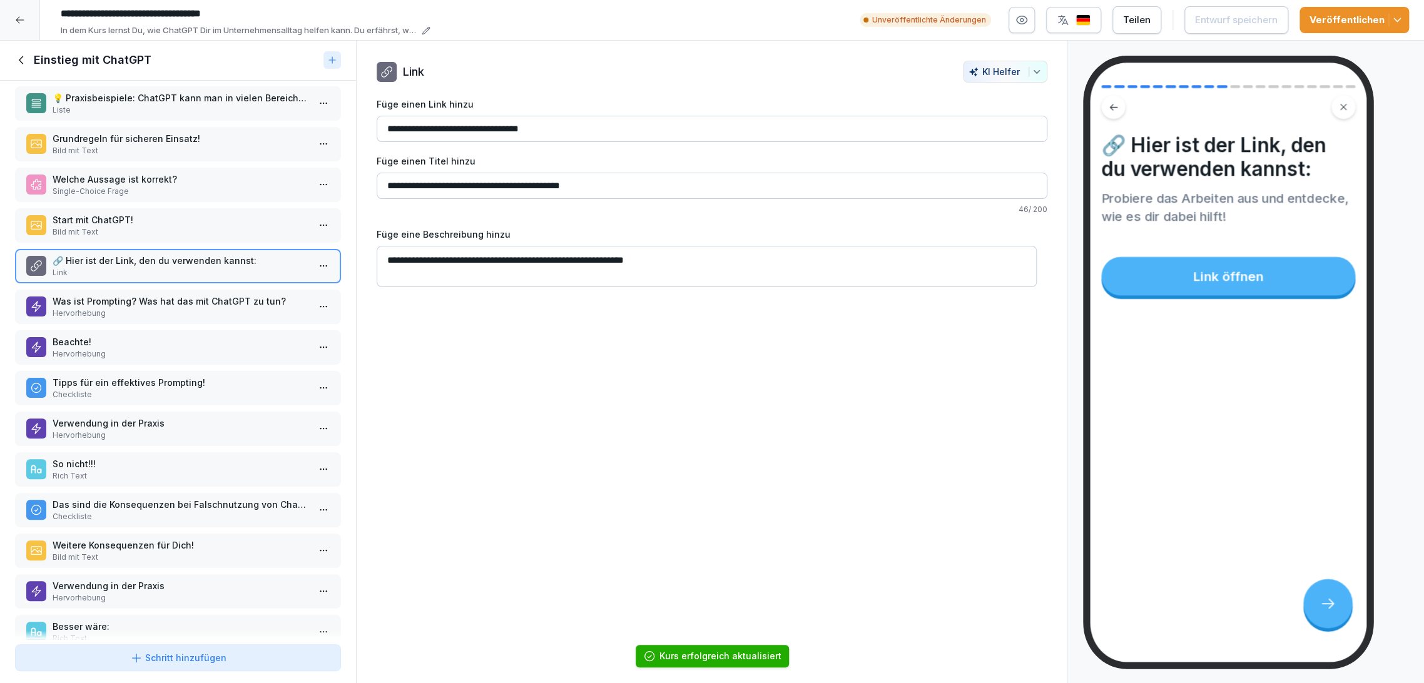
click at [126, 325] on div "Was ist ChatGPT? Hervorhebung Was bedeutet KI? Hervorhebung Grundbegriffe, die …" at bounding box center [178, 360] width 356 height 559
click at [127, 323] on div "Was ist ChatGPT? Hervorhebung Was bedeutet KI? Hervorhebung Grundbegriffe, die …" at bounding box center [178, 360] width 356 height 559
click at [131, 308] on p "Hervorhebung" at bounding box center [181, 313] width 256 height 11
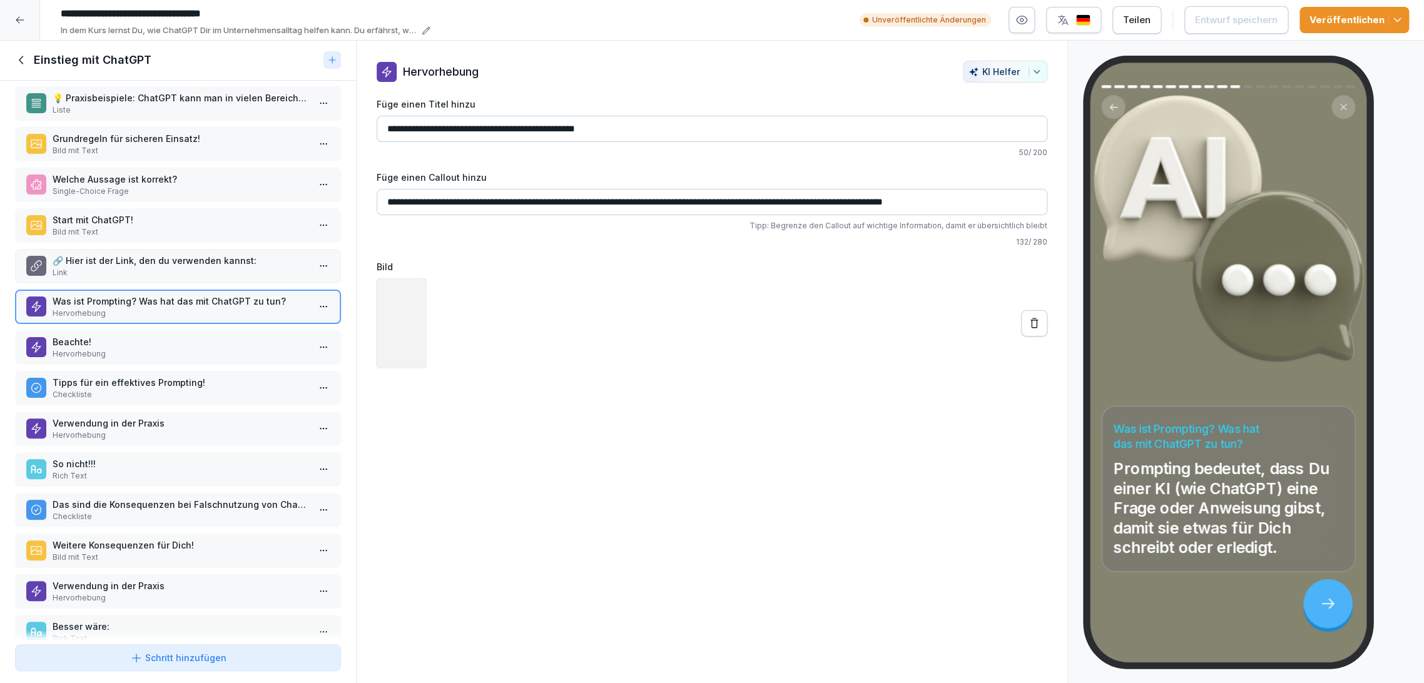
click at [134, 341] on p "Beachte!" at bounding box center [181, 341] width 256 height 13
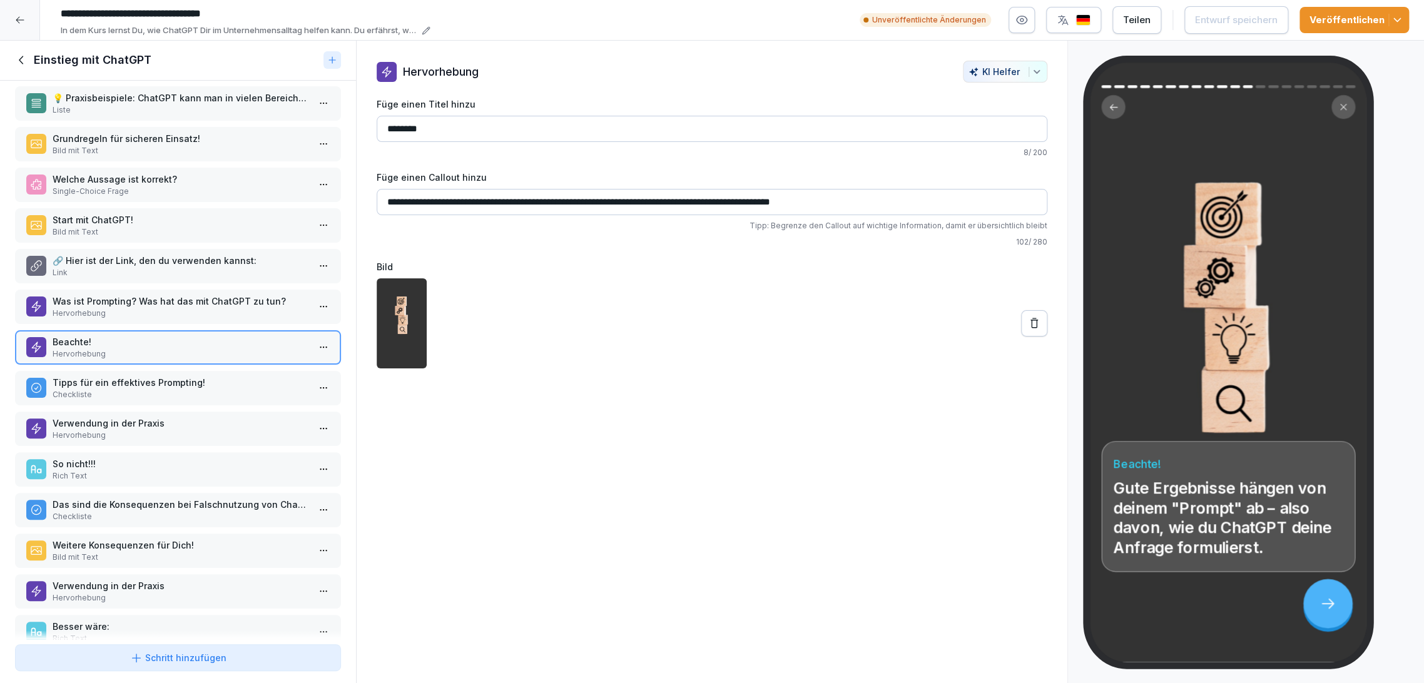
click at [134, 378] on p "Tipps für ein effektives Prompting!" at bounding box center [181, 382] width 256 height 13
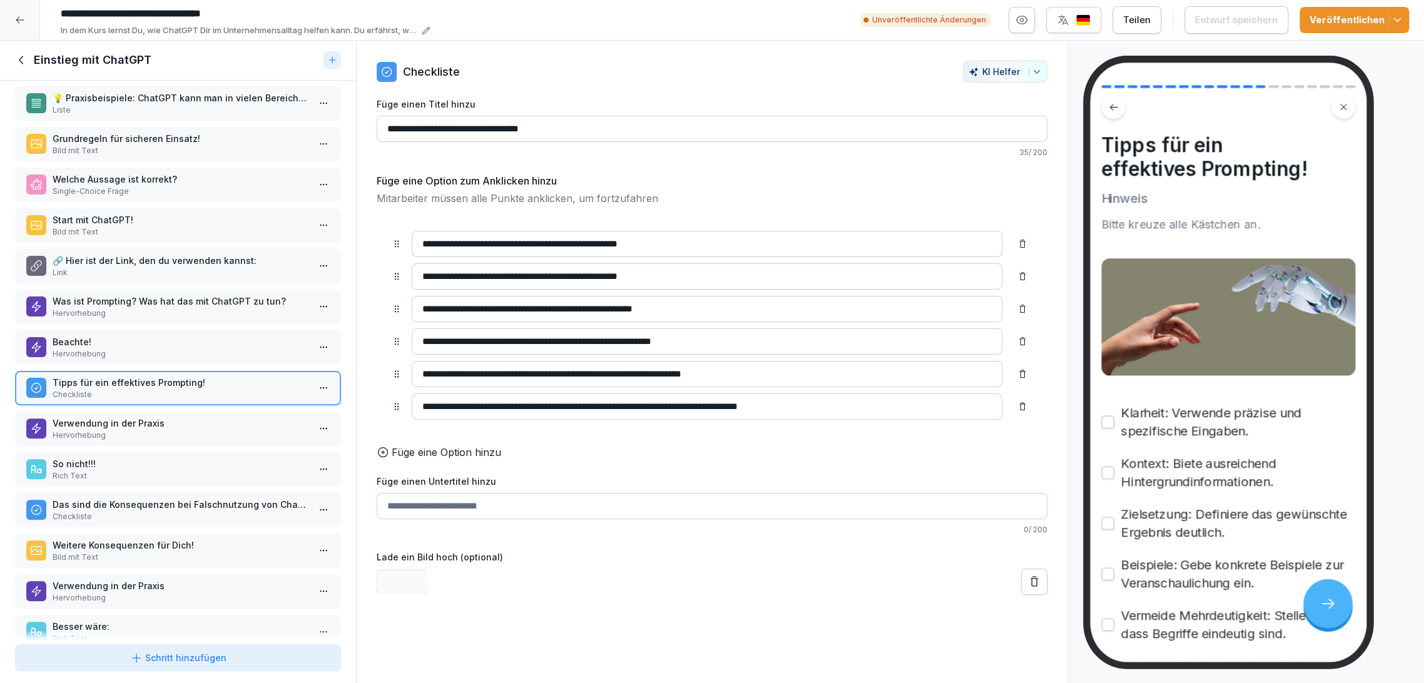
click at [136, 432] on p "Hervorhebung" at bounding box center [181, 435] width 256 height 11
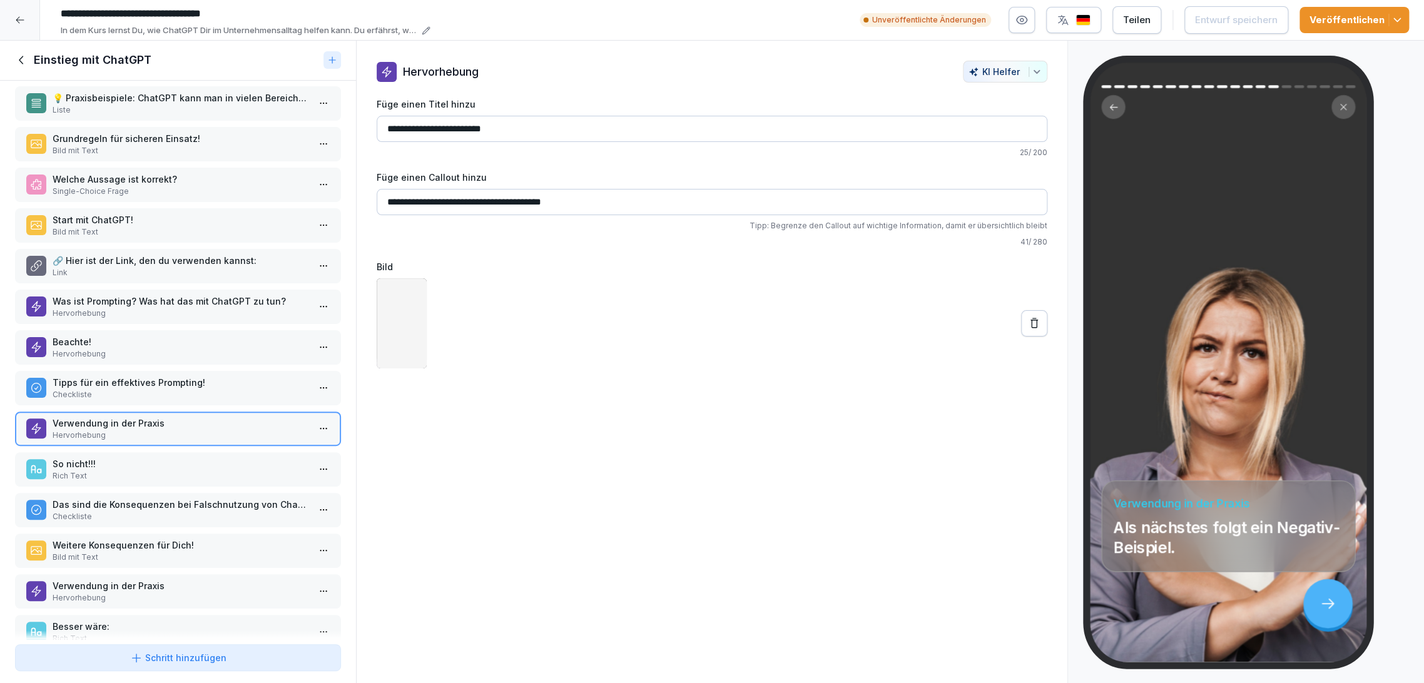
click at [136, 461] on p "So nicht!!!" at bounding box center [181, 463] width 256 height 13
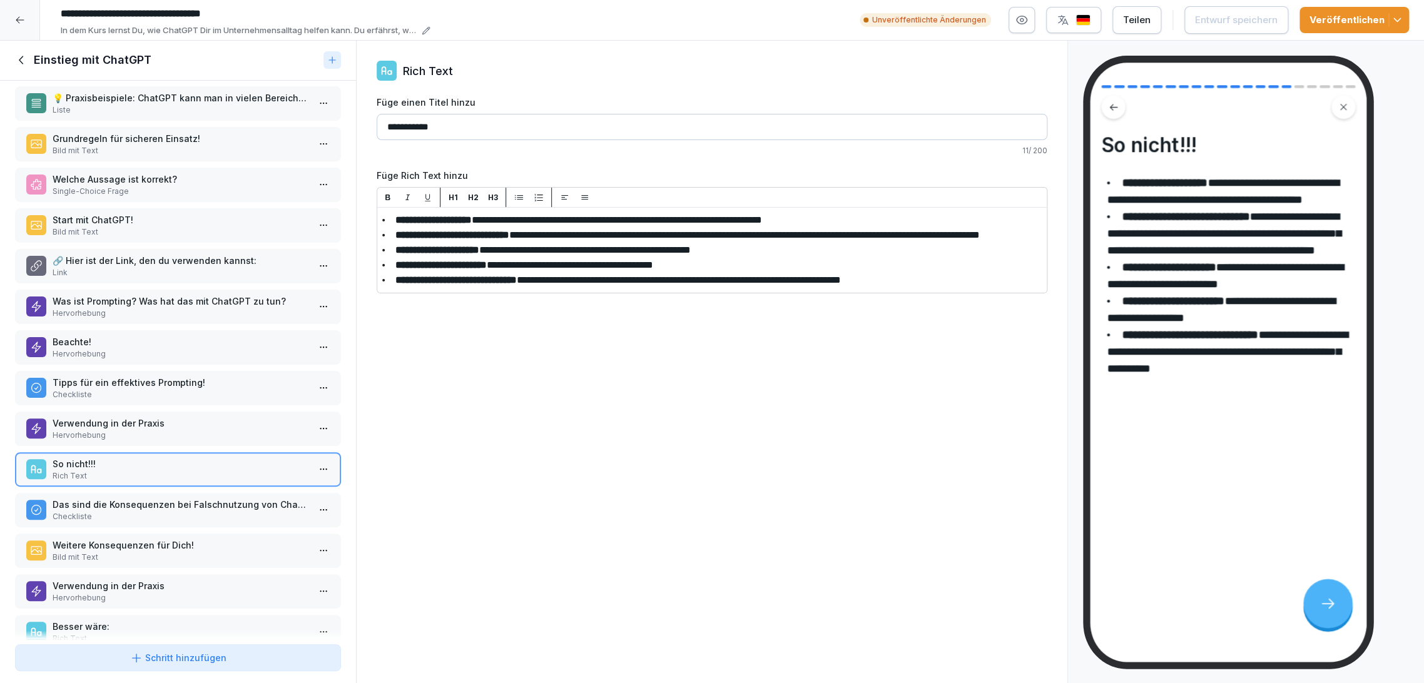
click at [131, 502] on p "Das sind die Konsequenzen bei Falschnutzung von ChatGPT!" at bounding box center [181, 504] width 256 height 13
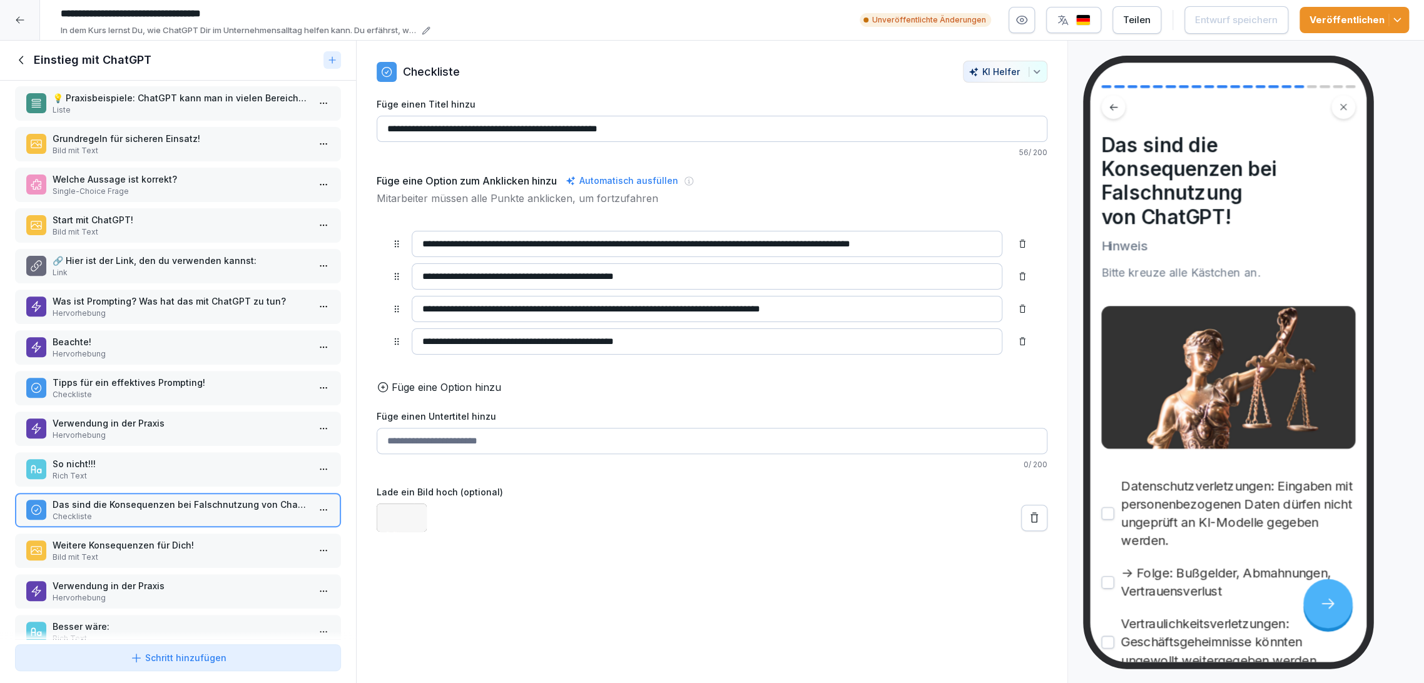
click at [134, 545] on p "Weitere Konsequenzen für Dich!" at bounding box center [181, 545] width 256 height 13
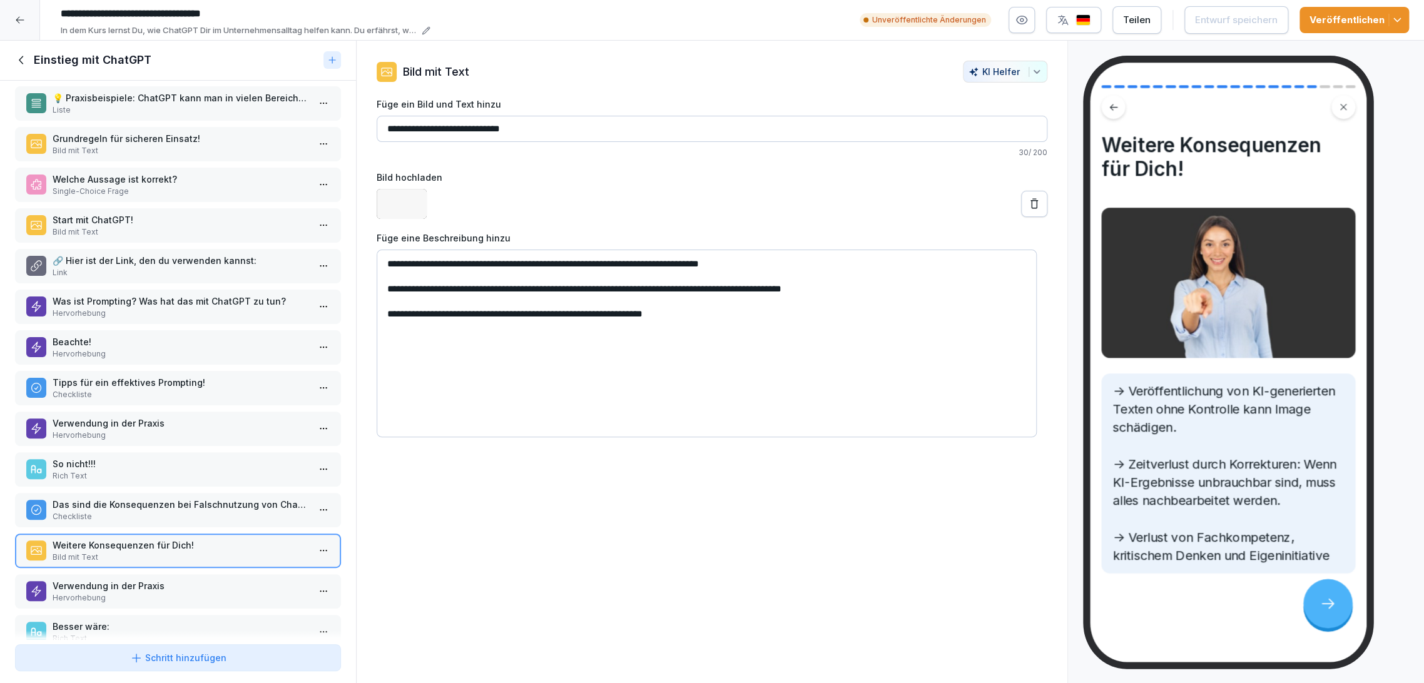
click at [127, 594] on p "Hervorhebung" at bounding box center [181, 597] width 256 height 11
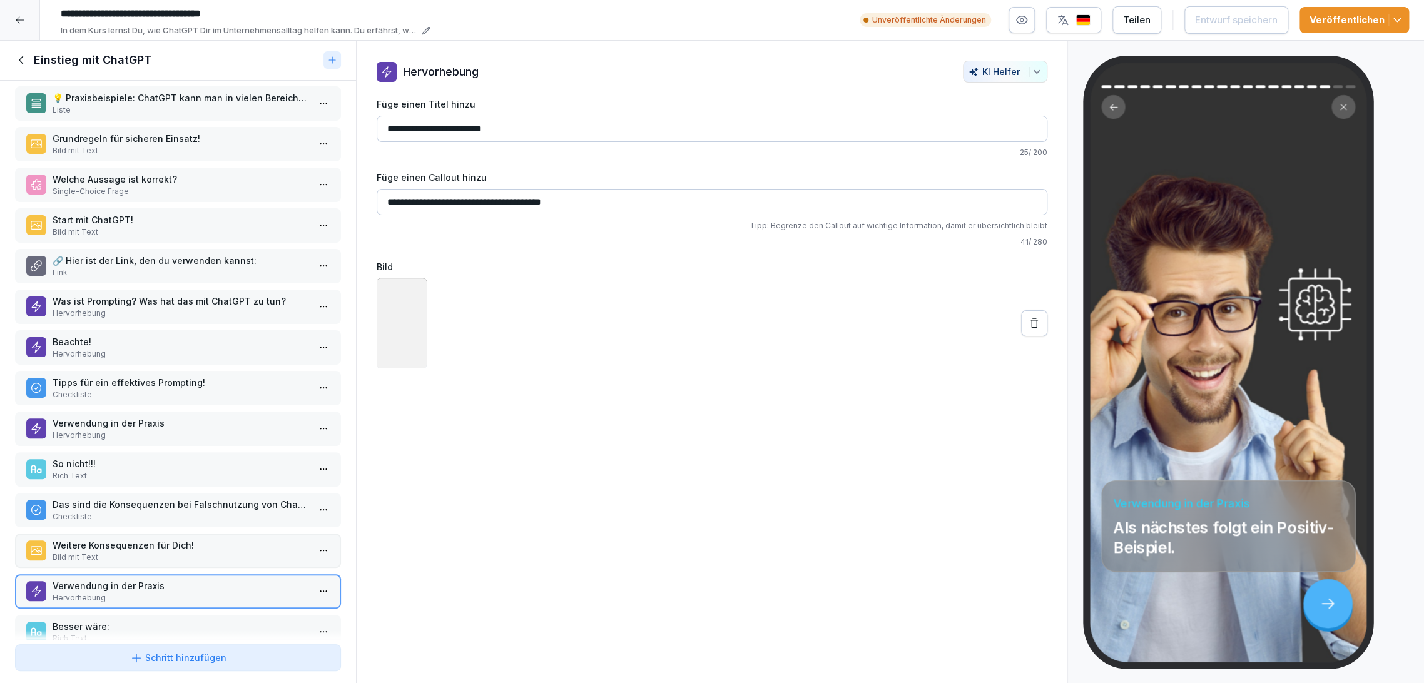
click at [127, 624] on div "Besser wäre: Rich Text" at bounding box center [181, 632] width 256 height 24
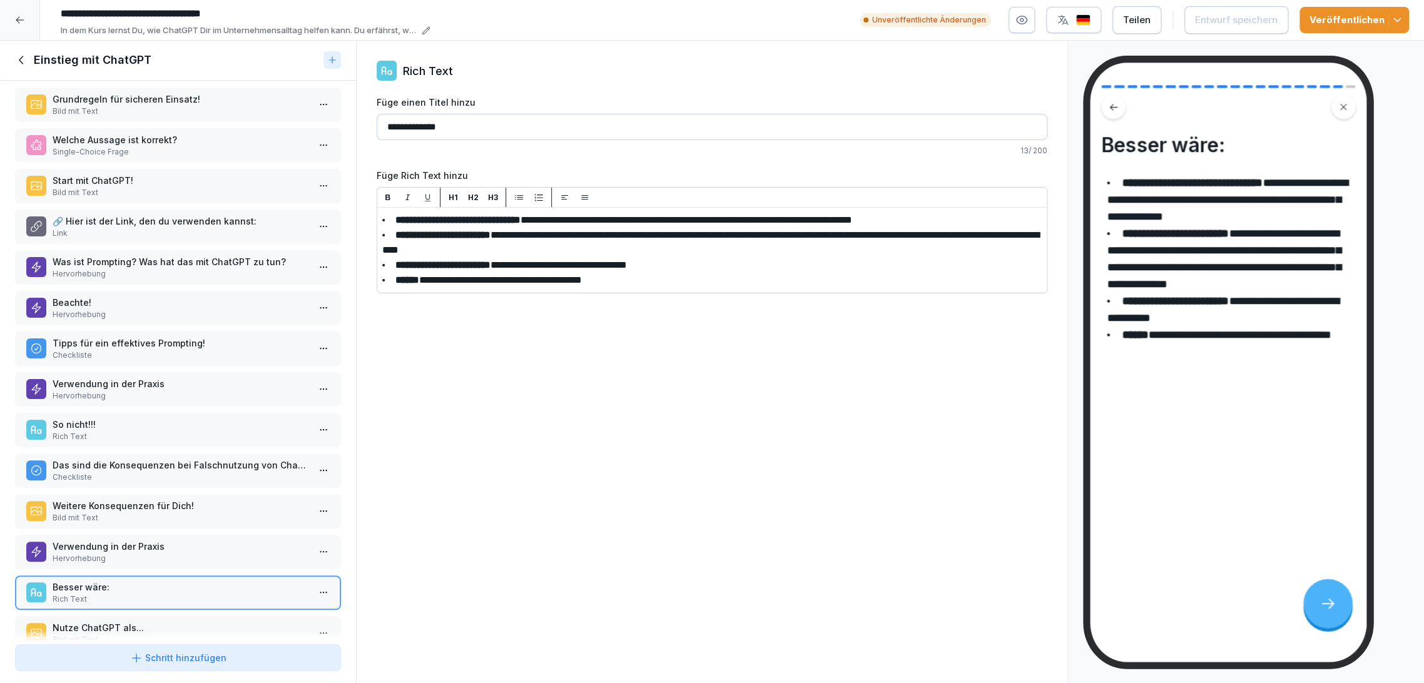
scroll to position [282, 0]
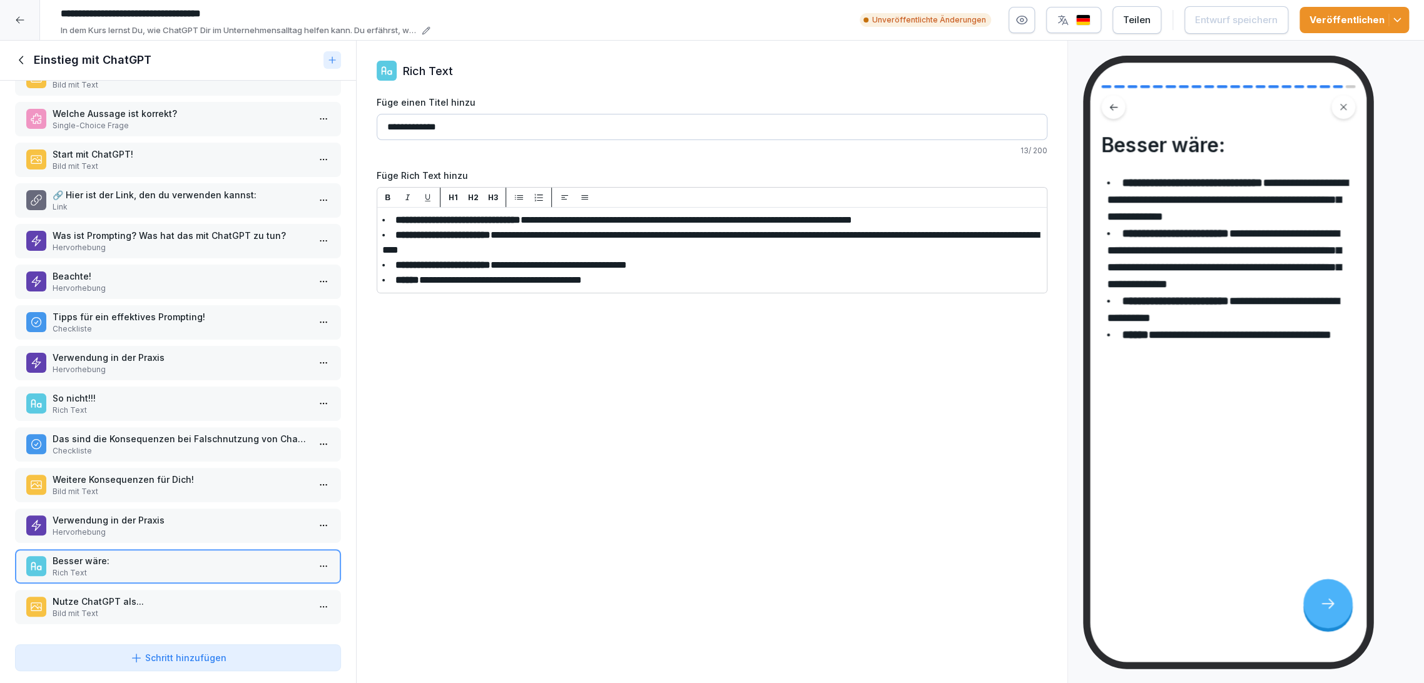
click at [129, 595] on p "Nutze ChatGPT als..." at bounding box center [181, 601] width 256 height 13
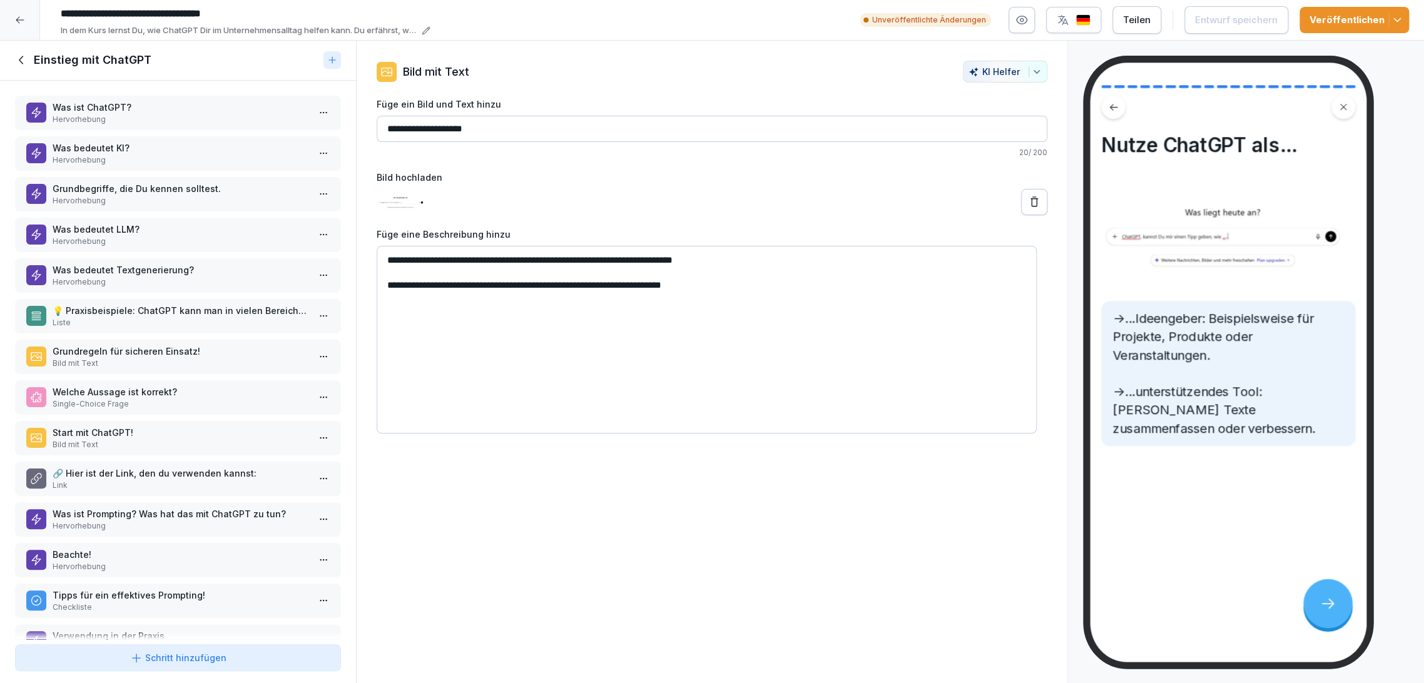
click at [218, 114] on p "Hervorhebung" at bounding box center [181, 119] width 256 height 11
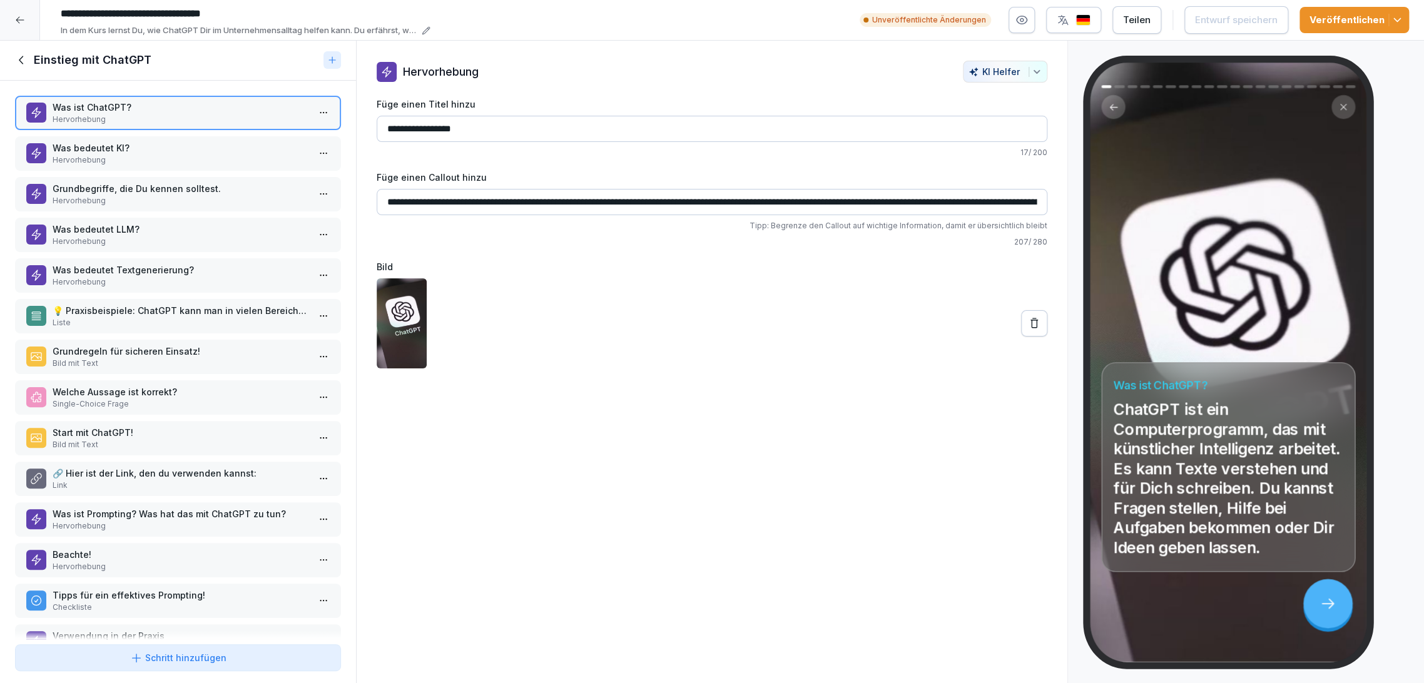
click at [1395, 23] on icon "button" at bounding box center [1396, 20] width 13 height 13
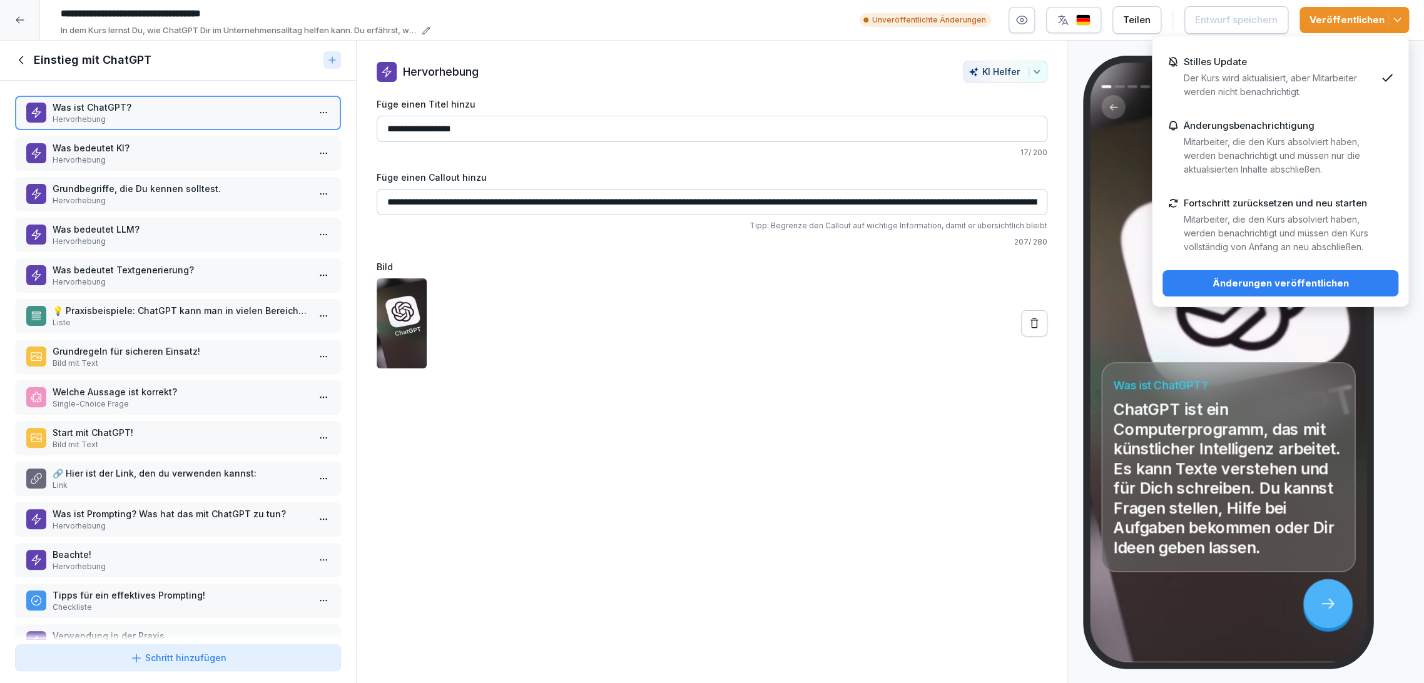
drag, startPoint x: 1332, startPoint y: 287, endPoint x: 1332, endPoint y: 295, distance: 7.5
click at [1332, 294] on button "Änderungen veröffentlichen" at bounding box center [1280, 283] width 236 height 26
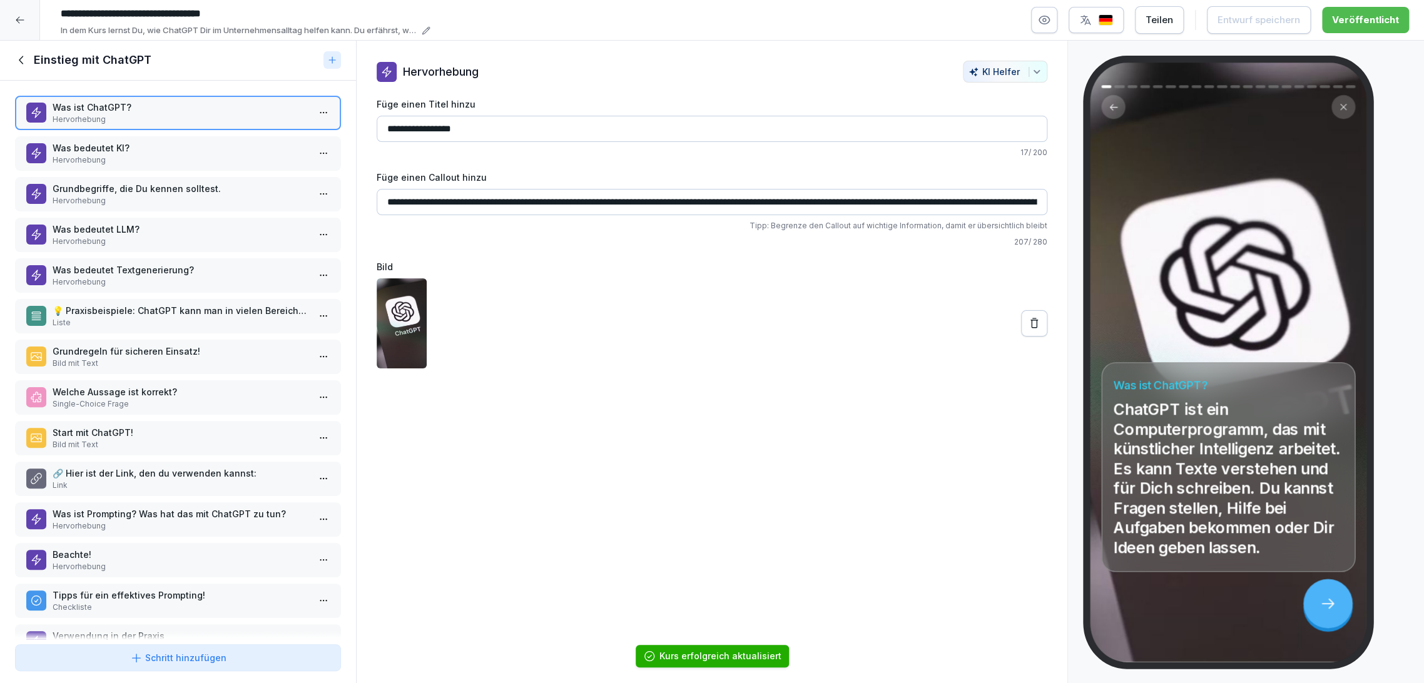
click at [13, 29] on div at bounding box center [20, 20] width 40 height 40
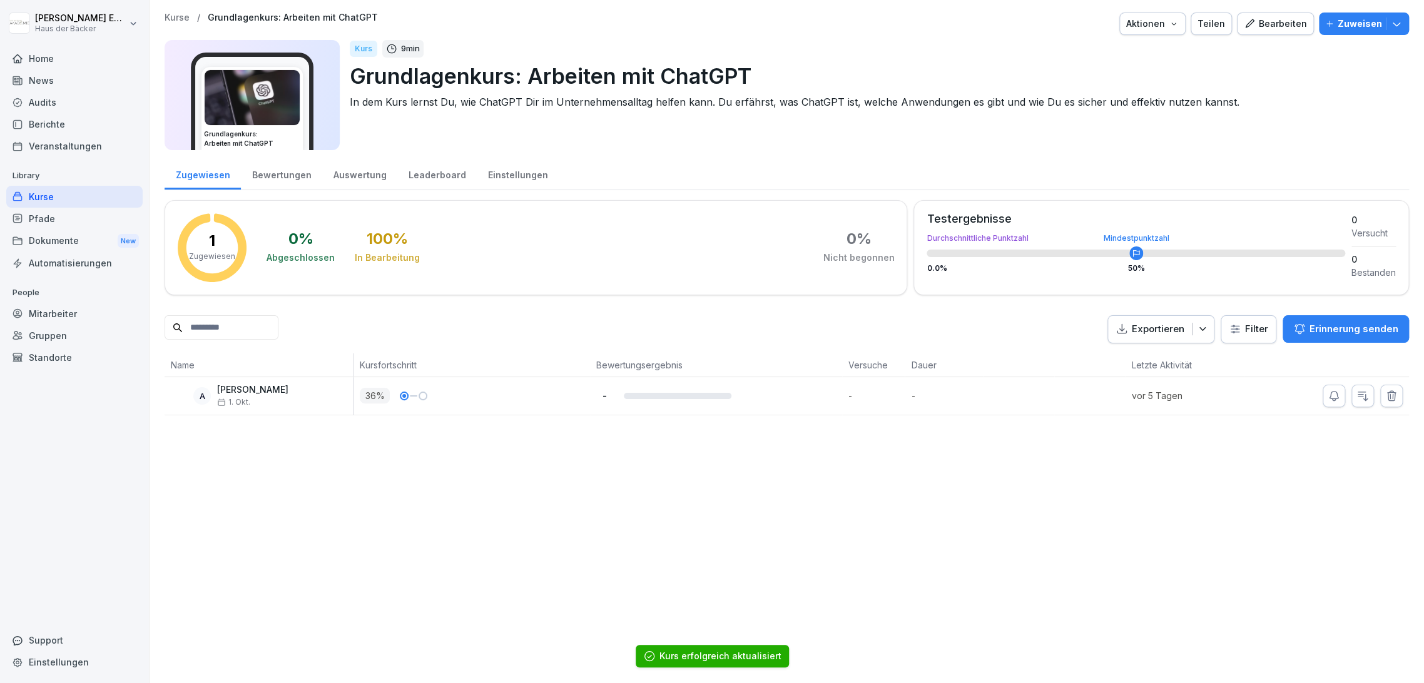
click at [39, 204] on div "Kurse" at bounding box center [74, 197] width 136 height 22
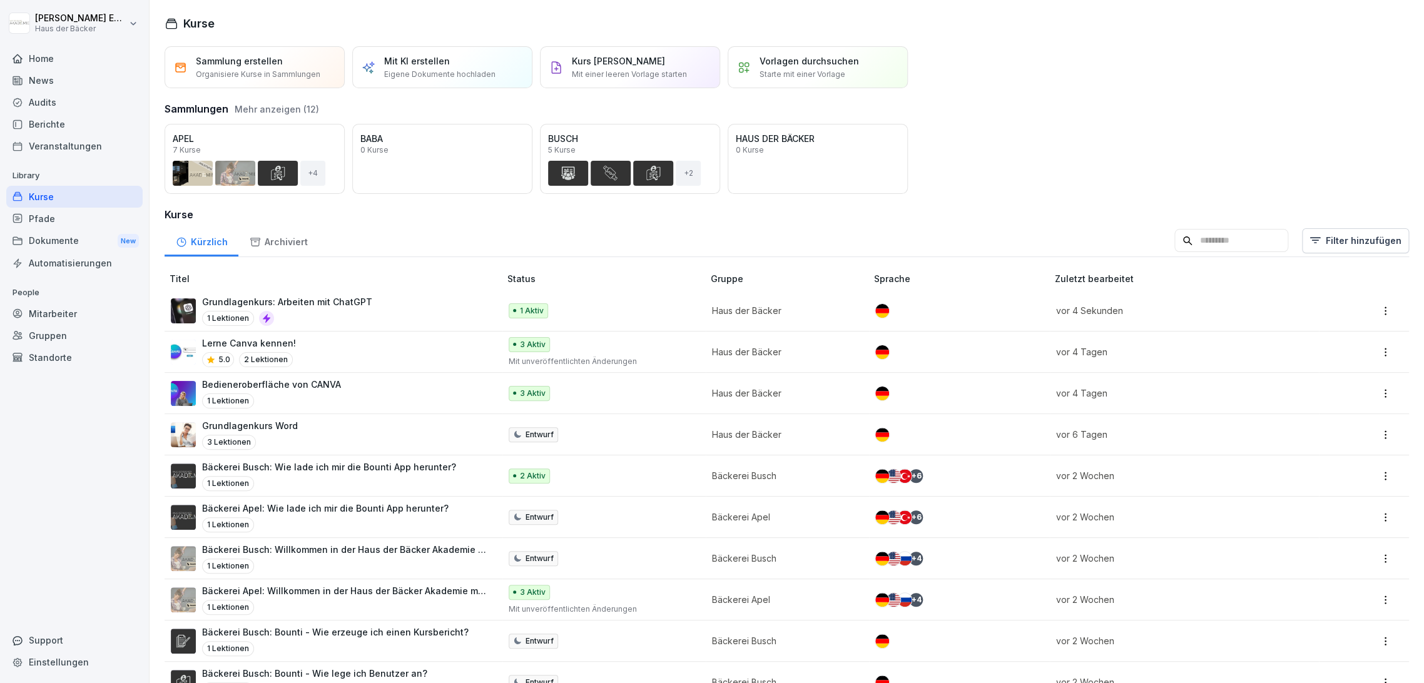
click at [1166, 142] on div "Öffnen APEL 7 Kurse + 4 Öffnen BABA 0 Kurse Öffnen BUSCH 5 Kurse + 2 Öffnen HAU…" at bounding box center [786, 159] width 1244 height 70
click at [320, 441] on div "Grundlagenkurs Word 3 Lektionen" at bounding box center [329, 434] width 316 height 31
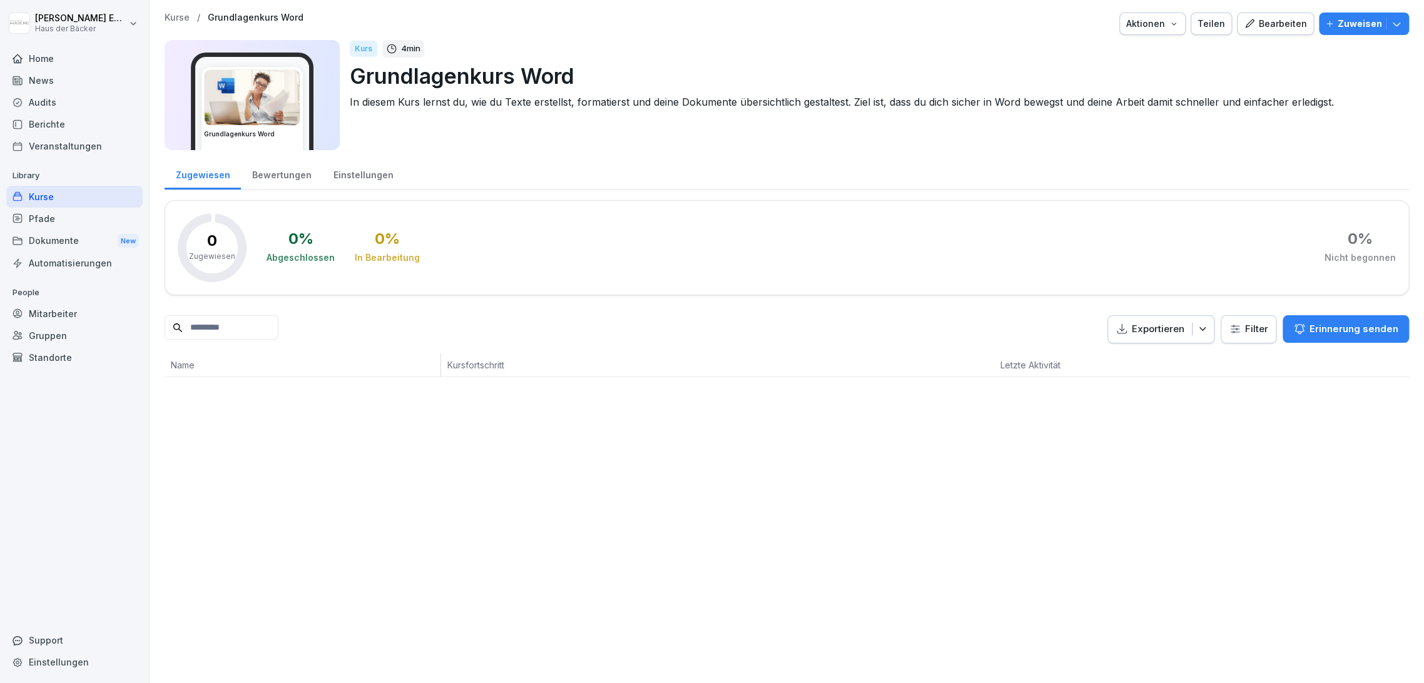
click at [1255, 24] on div "Bearbeiten" at bounding box center [1274, 24] width 63 height 14
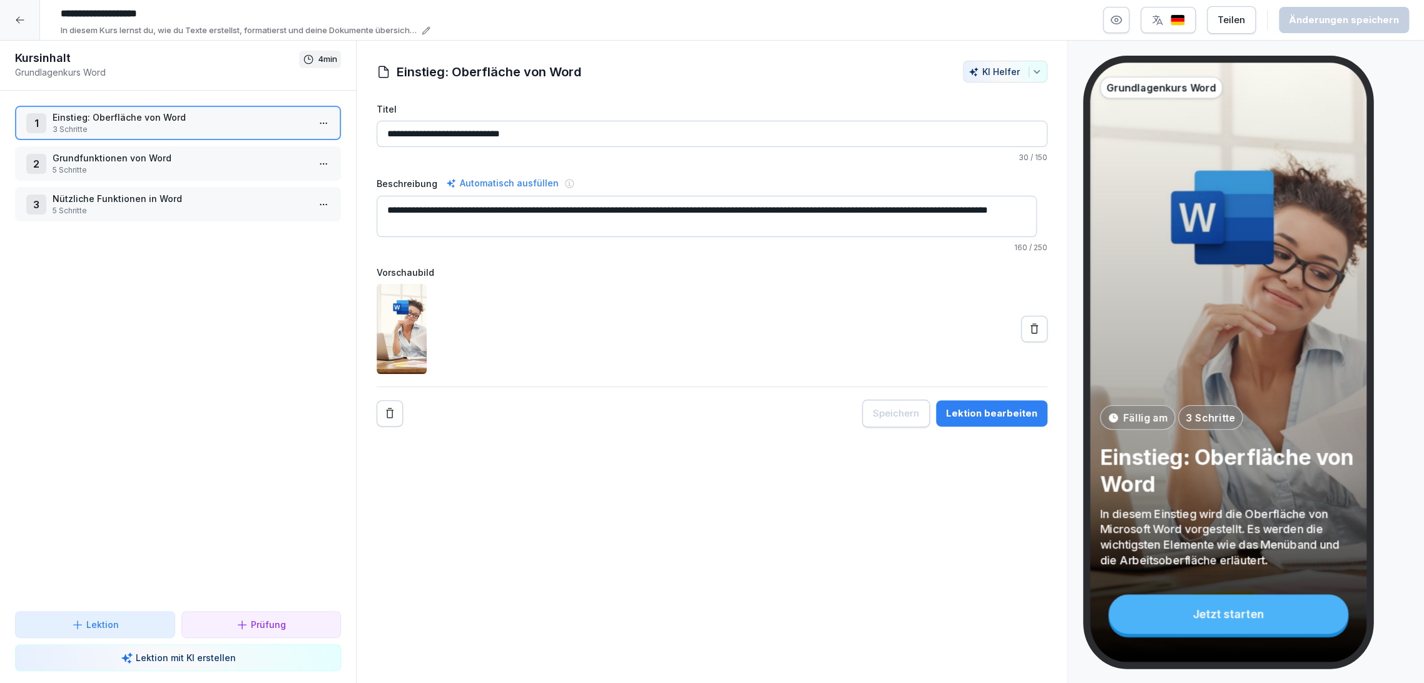
click at [240, 157] on p "Grundfunktionen von Word" at bounding box center [181, 157] width 256 height 13
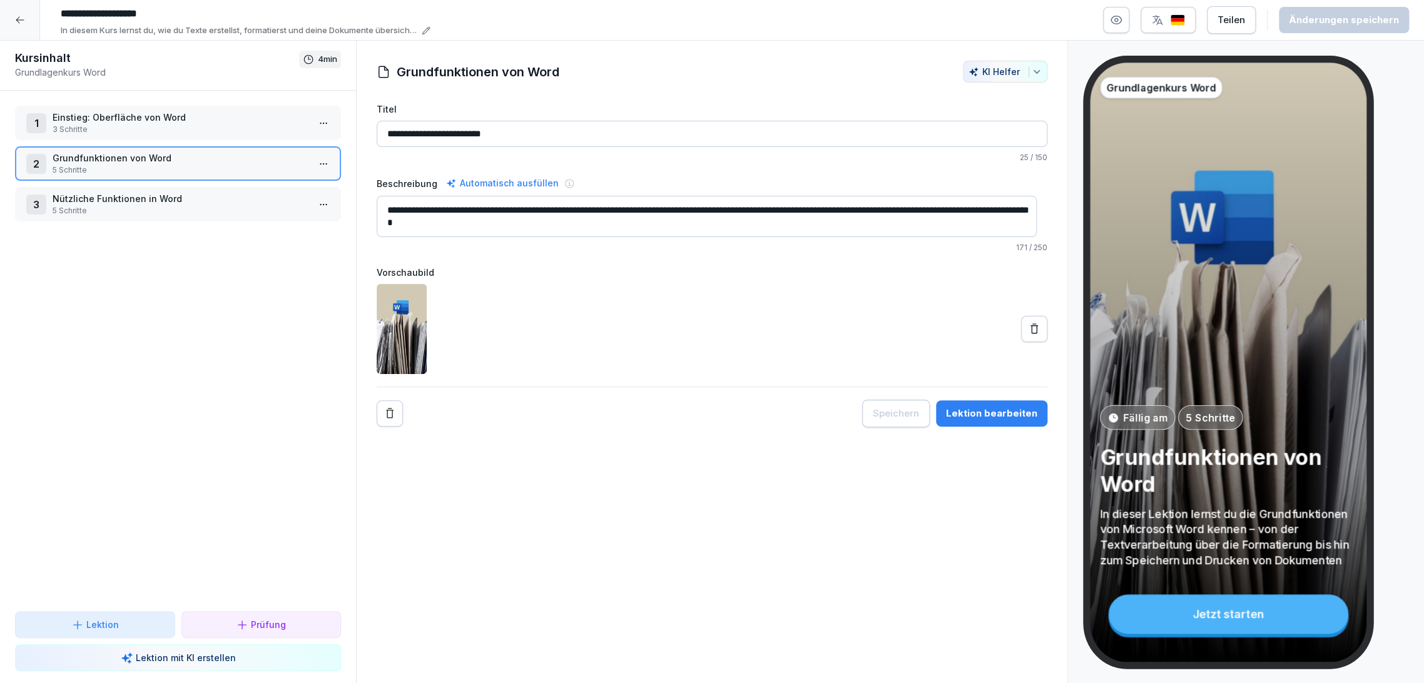
click at [313, 193] on div at bounding box center [323, 204] width 20 height 34
click at [297, 202] on p "Nützliche Funktionen in Word" at bounding box center [181, 198] width 256 height 13
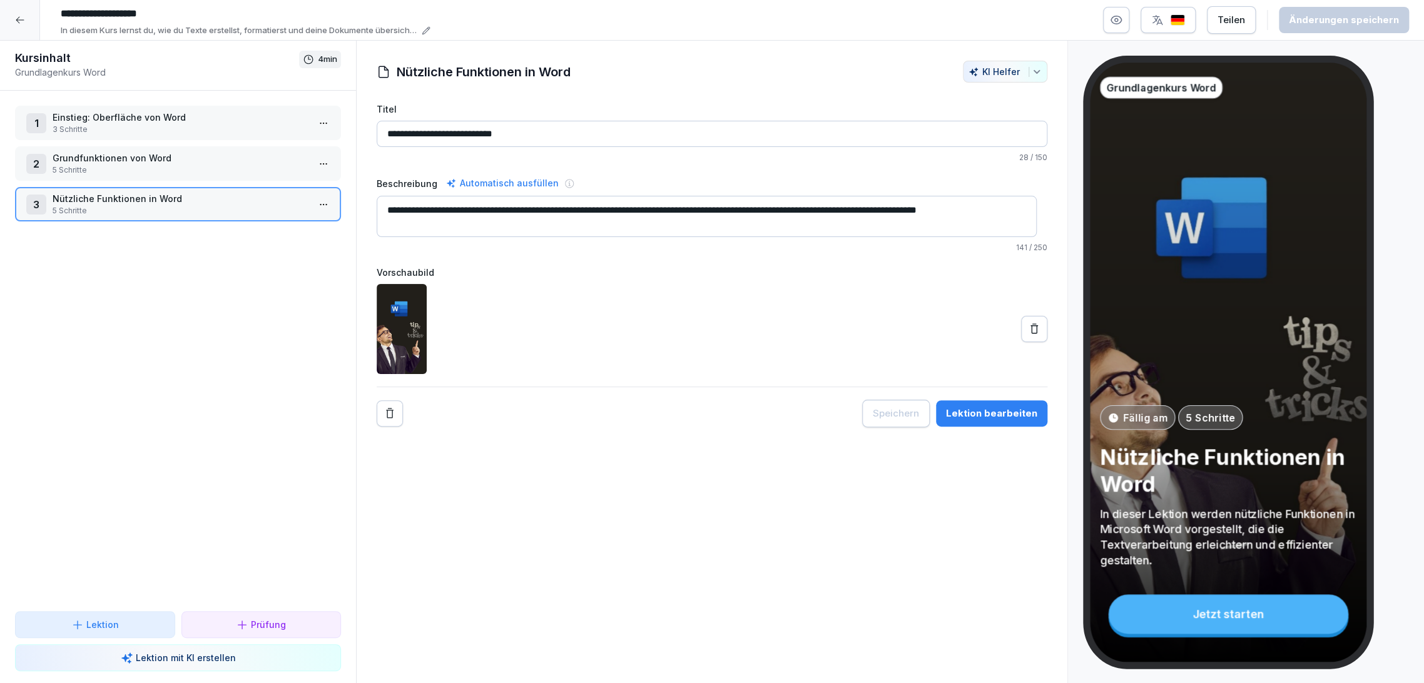
click at [35, 22] on div at bounding box center [20, 20] width 40 height 40
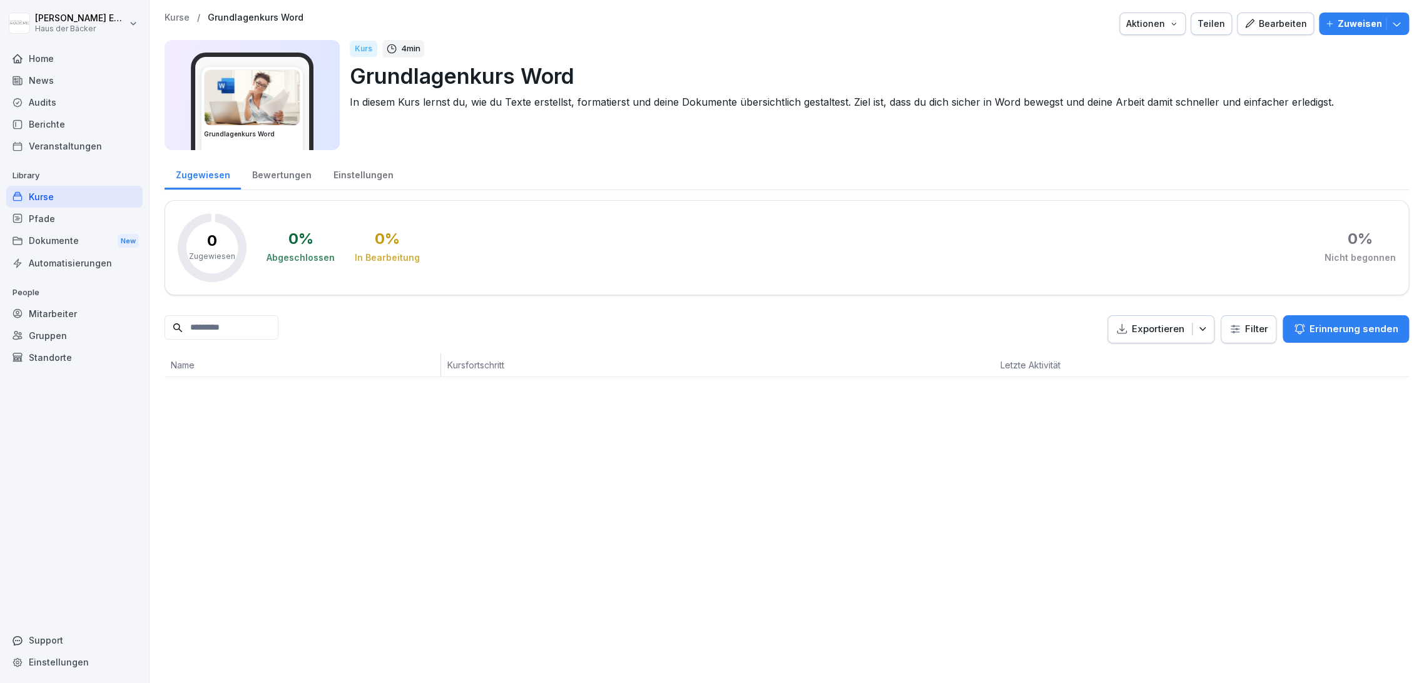
click at [61, 237] on div "Dokumente New" at bounding box center [74, 241] width 136 height 23
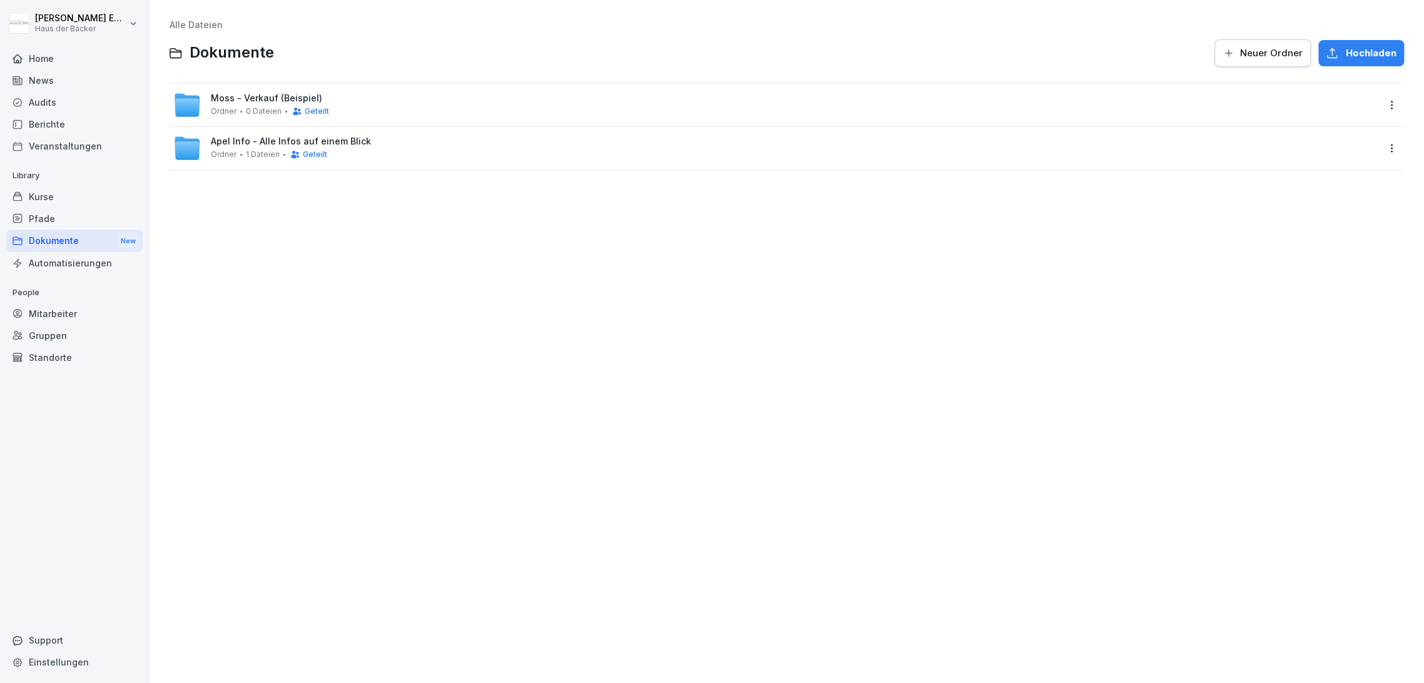
click at [61, 230] on div "Dokumente New" at bounding box center [74, 241] width 136 height 23
click at [61, 219] on div "Pfade" at bounding box center [74, 219] width 136 height 22
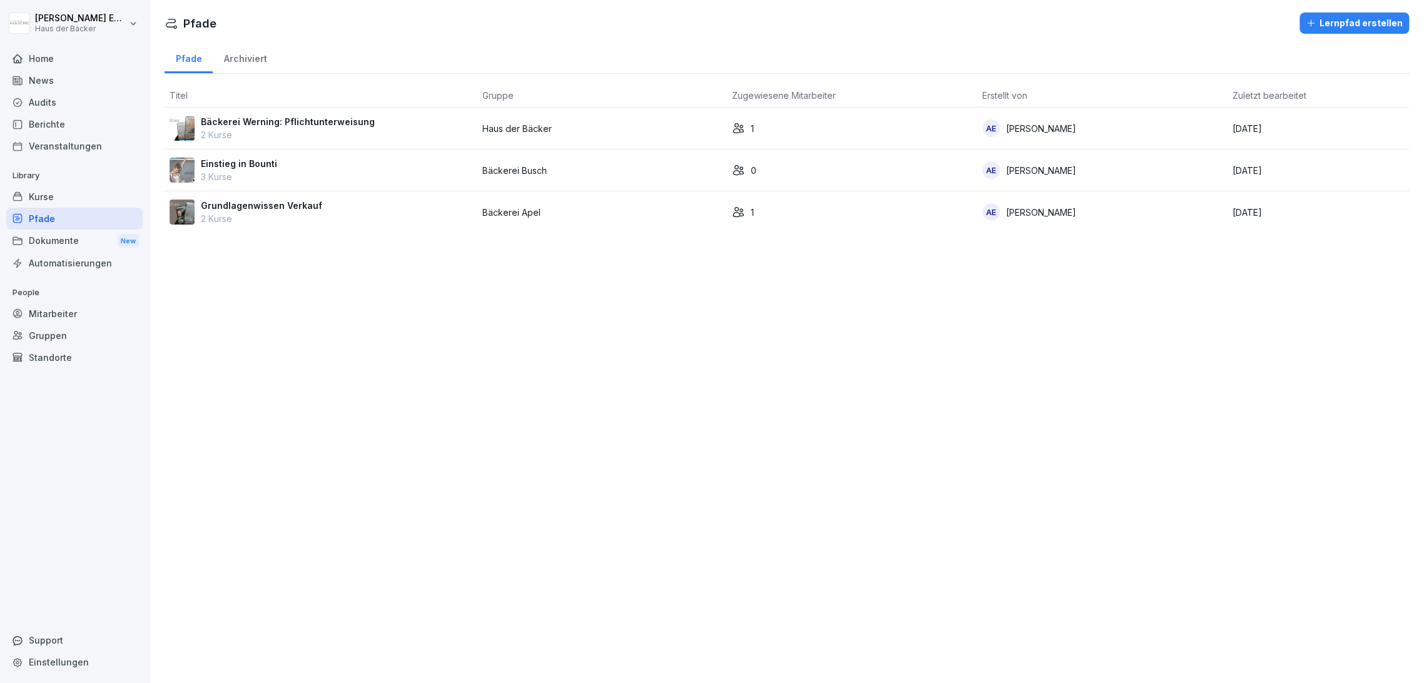
click at [59, 179] on p "Library" at bounding box center [74, 176] width 136 height 20
click at [56, 195] on div "Kurse" at bounding box center [74, 197] width 136 height 22
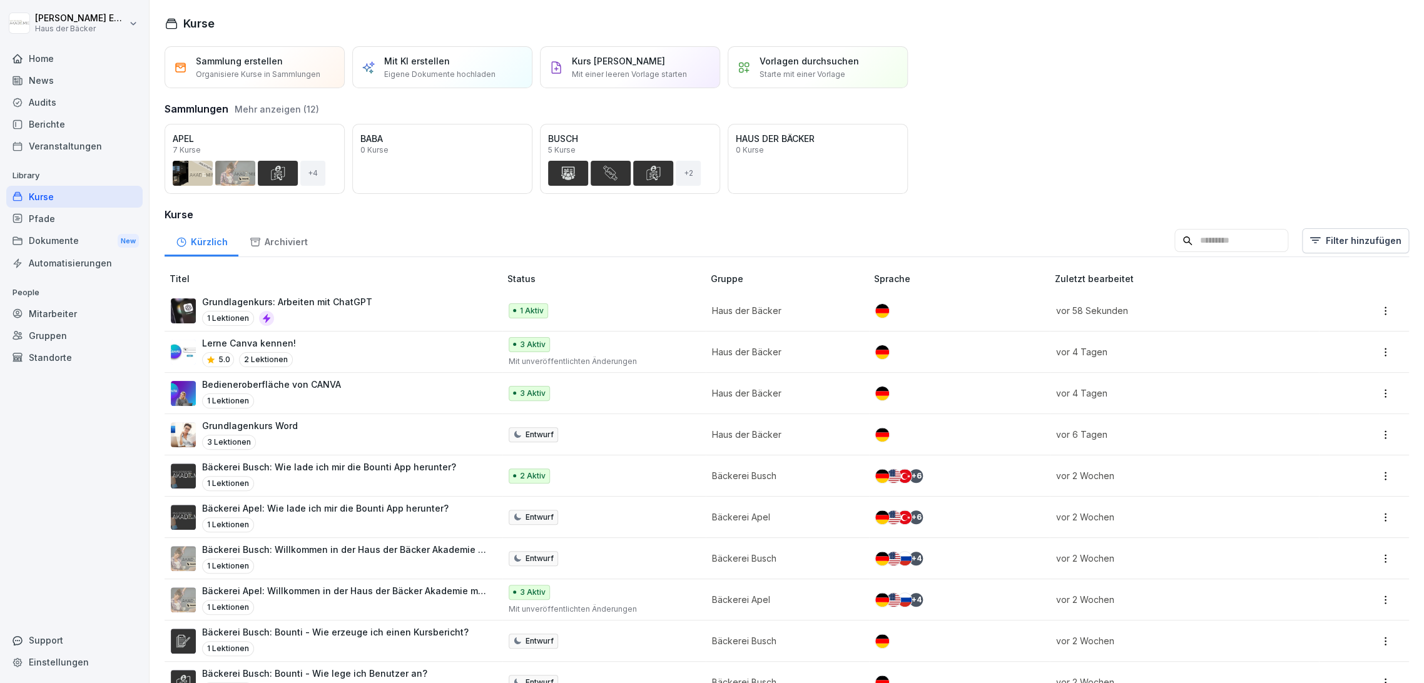
click at [1233, 245] on input at bounding box center [1231, 241] width 114 height 24
click at [1348, 235] on html "Anna-Lea Ehlerding Haus der Bäcker Home News Audits Berichte Veranstaltungen Li…" at bounding box center [712, 341] width 1424 height 683
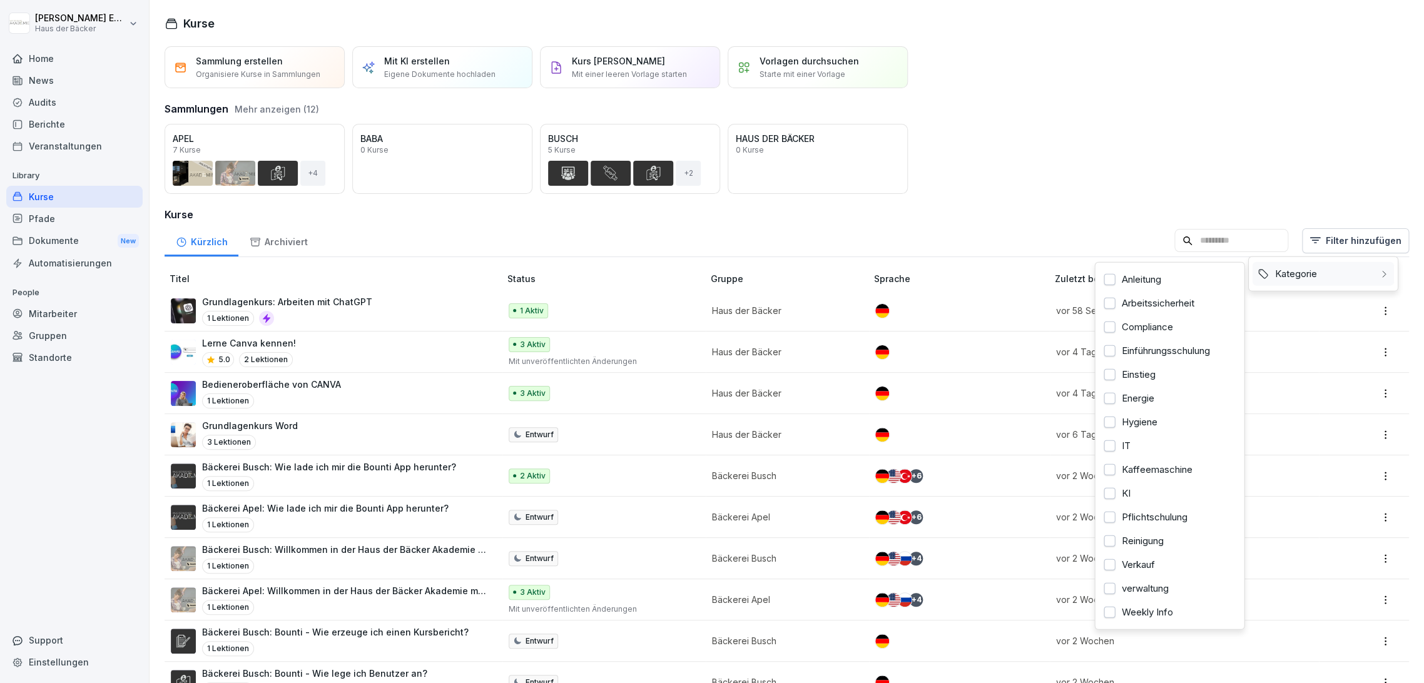
click at [1336, 270] on div "Kategorie" at bounding box center [1322, 274] width 141 height 24
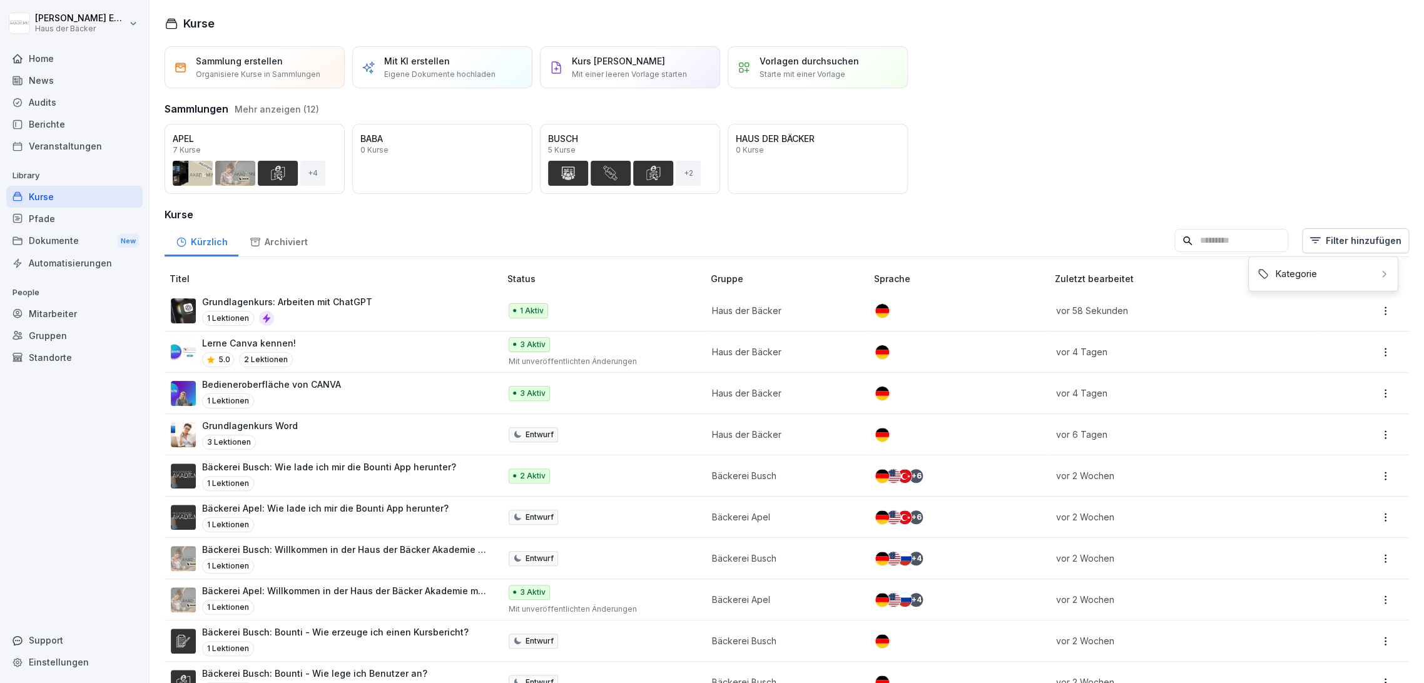
click at [1285, 168] on html "Anna-Lea Ehlerding Haus der Bäcker Home News Audits Berichte Veranstaltungen Li…" at bounding box center [712, 341] width 1424 height 683
click at [65, 59] on div "Home" at bounding box center [74, 59] width 136 height 22
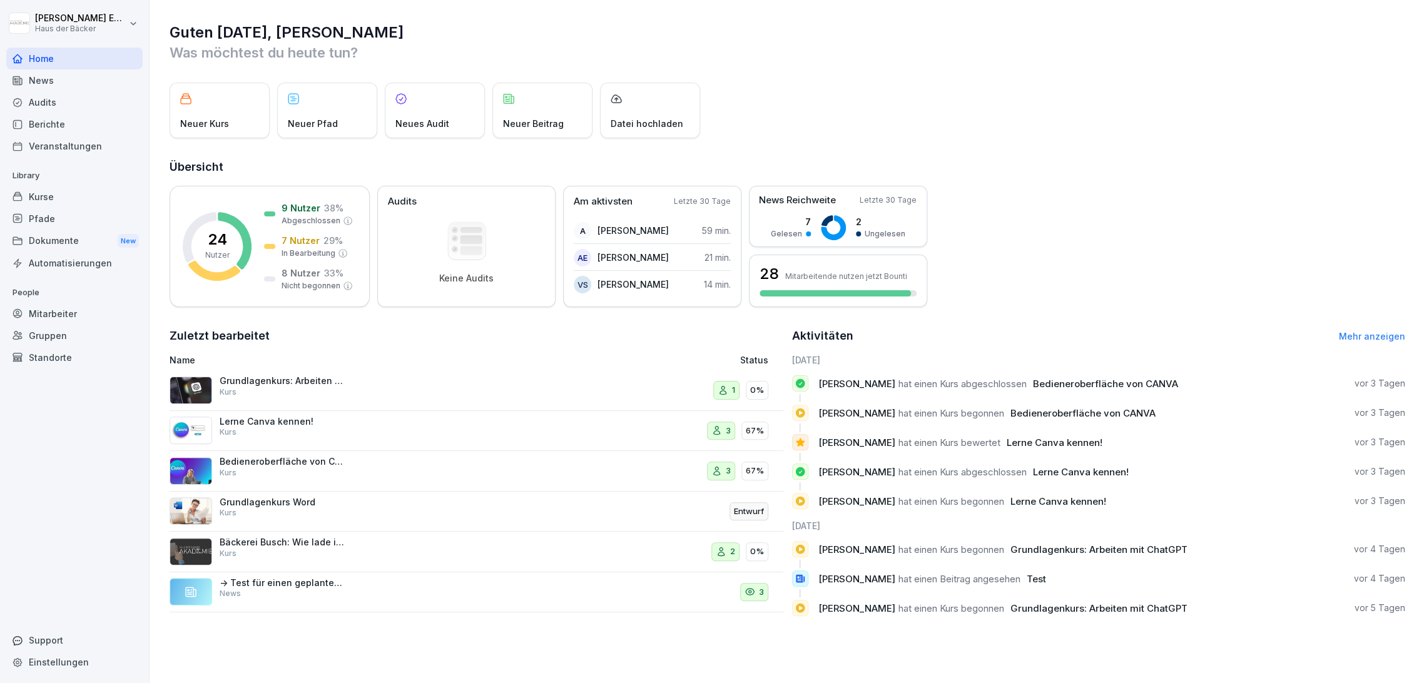
click at [29, 355] on div "Standorte" at bounding box center [74, 358] width 136 height 22
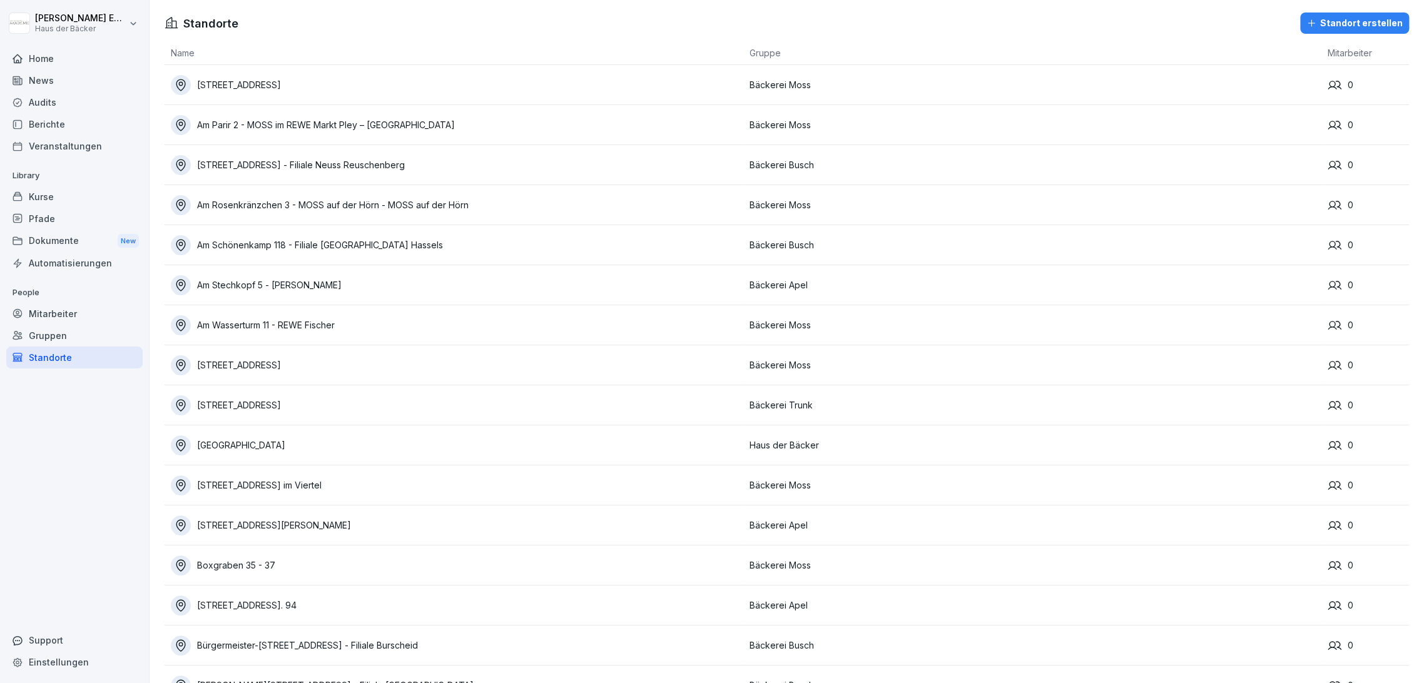
click at [126, 190] on div "Kurse" at bounding box center [74, 197] width 136 height 22
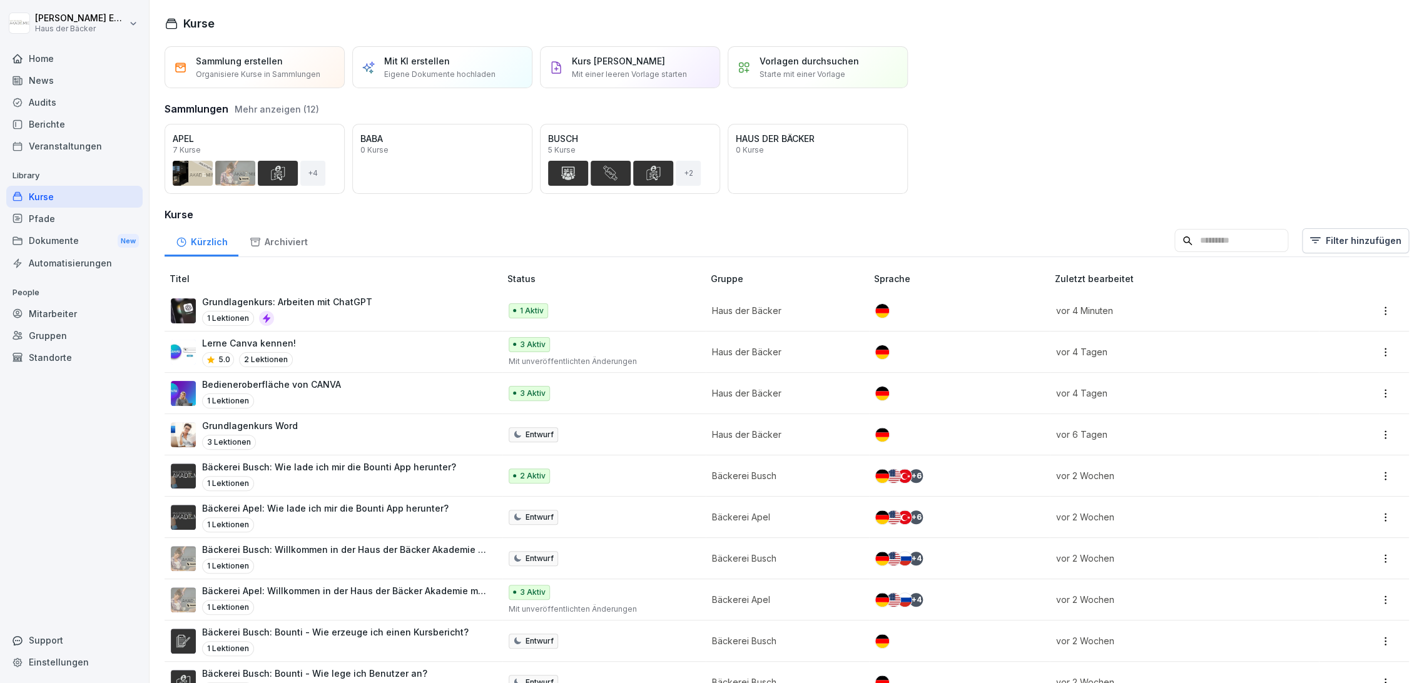
click at [1174, 243] on input at bounding box center [1231, 241] width 114 height 24
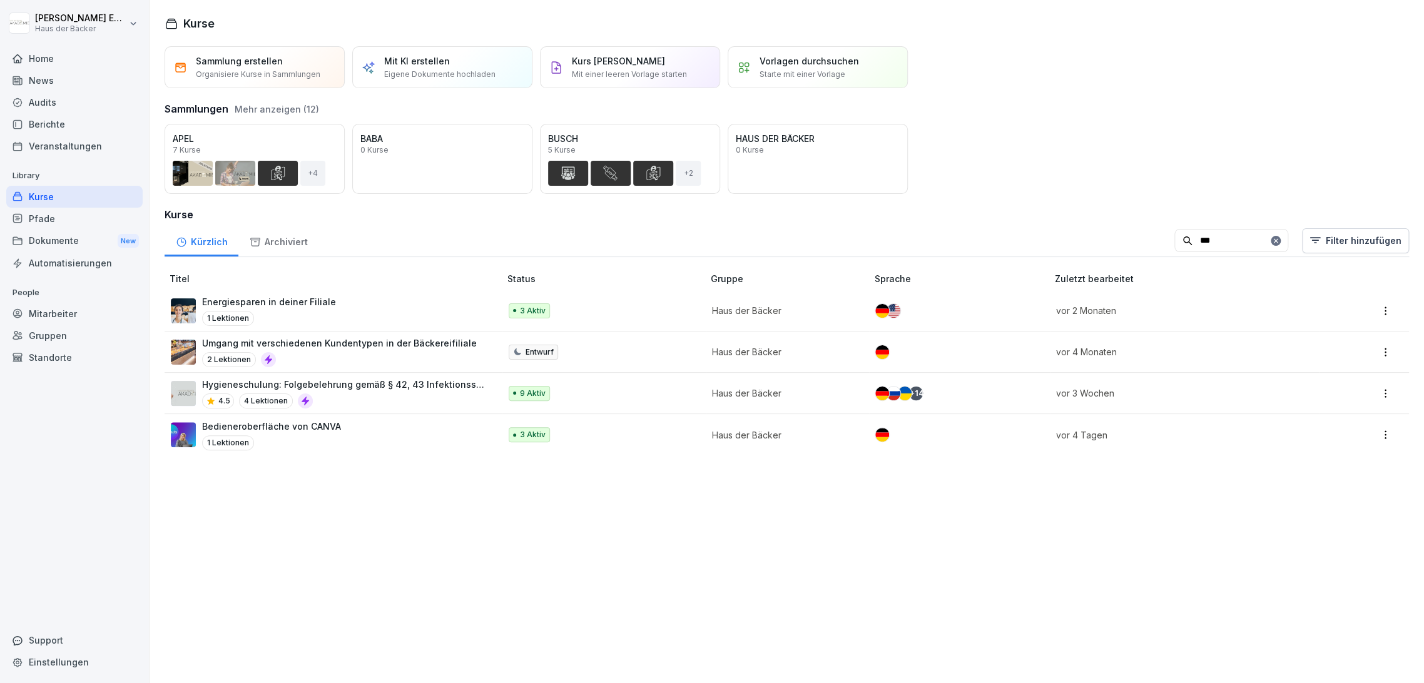
drag, startPoint x: 1203, startPoint y: 229, endPoint x: 1190, endPoint y: 240, distance: 16.8
click at [1194, 235] on input "***" at bounding box center [1231, 241] width 114 height 24
drag, startPoint x: 1176, startPoint y: 246, endPoint x: 1086, endPoint y: 244, distance: 90.1
click at [1086, 244] on div "Kürzlich Archiviert *** Filter hinzufügen" at bounding box center [786, 241] width 1244 height 33
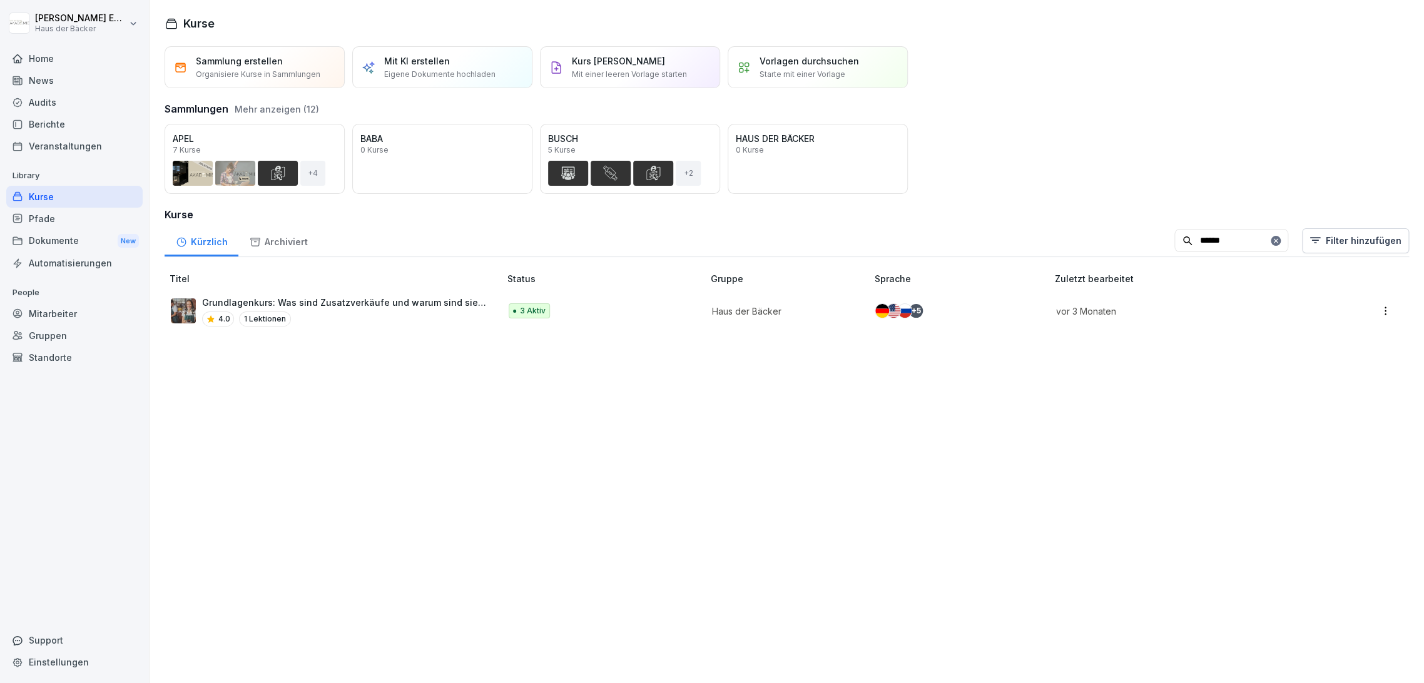
type input "******"
click at [460, 308] on div "Grundlagenkurs: Was sind Zusatzverkäufe und warum sind sie wichtig? 4.0 1 Lekti…" at bounding box center [344, 311] width 285 height 31
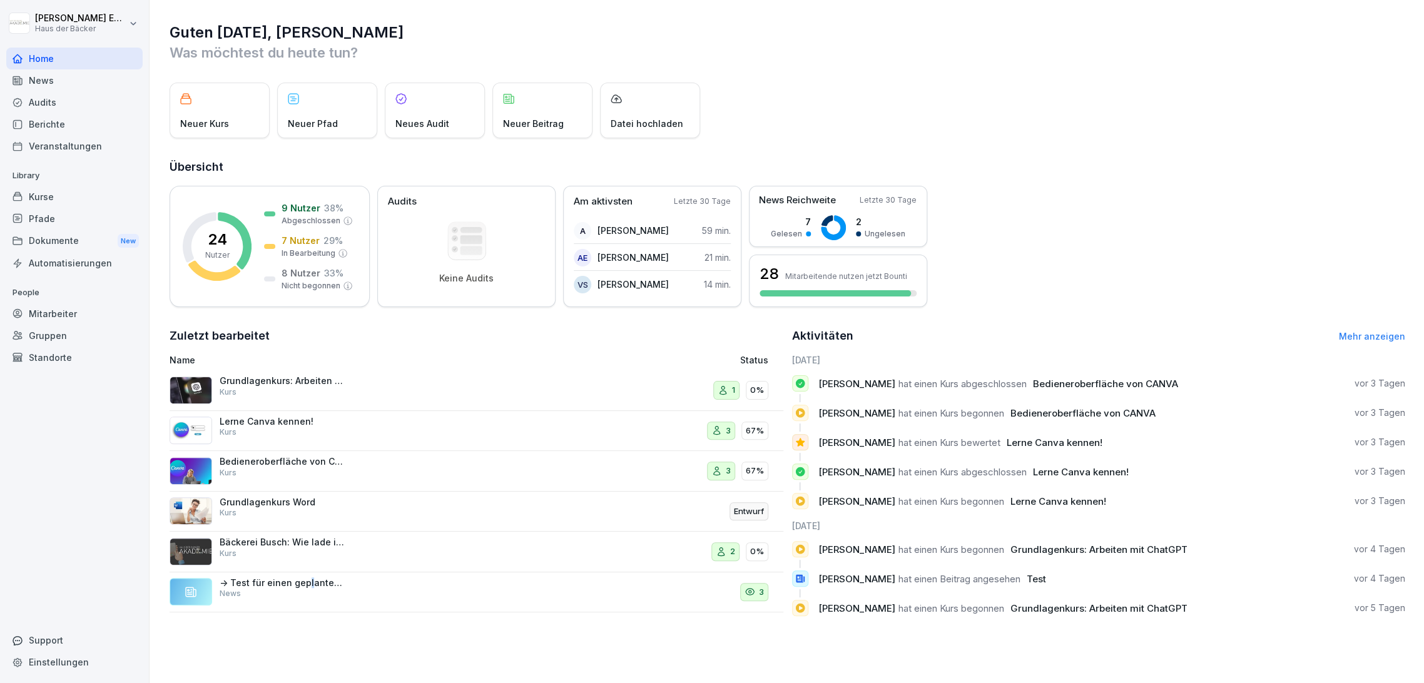
click at [308, 629] on div "Guten Morgen, Anna-Lea Was möchtest du heute tun? Neuer Kurs Neuer Pfad Neues A…" at bounding box center [786, 324] width 1274 height 649
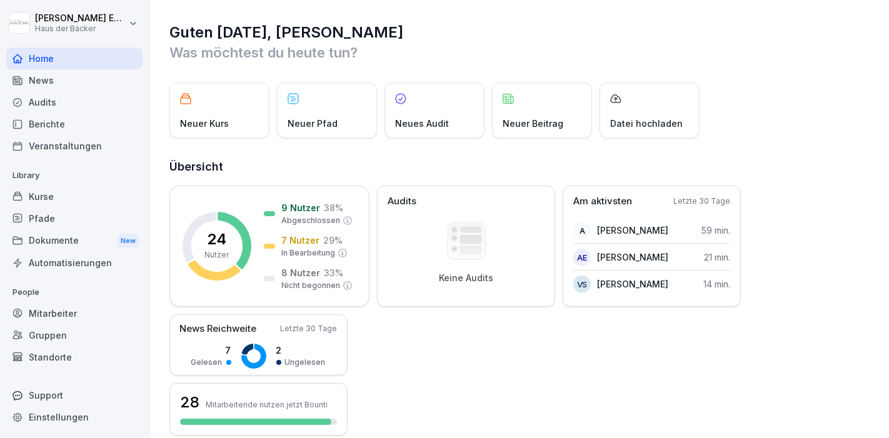
click at [463, 376] on div "24 Nutzer 9 Nutzer 38 % Abgeschlossen 7 Nutzer 29 % In Bearbeitung 8 Nutzer 33 …" at bounding box center [519, 311] width 701 height 250
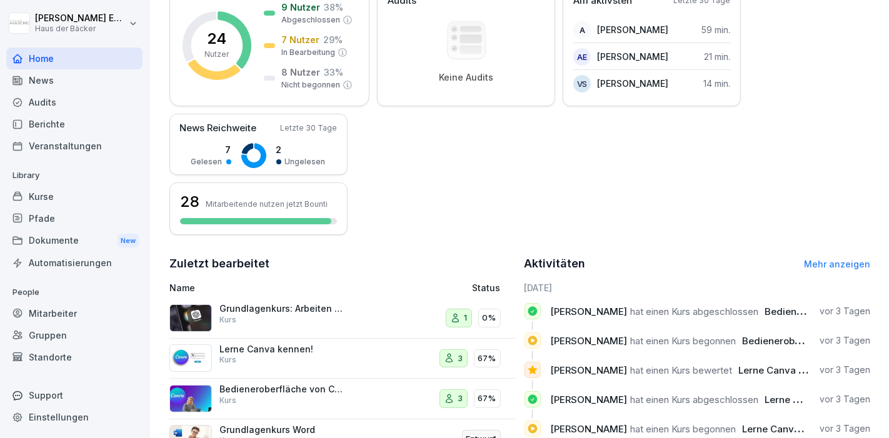
scroll to position [278, 0]
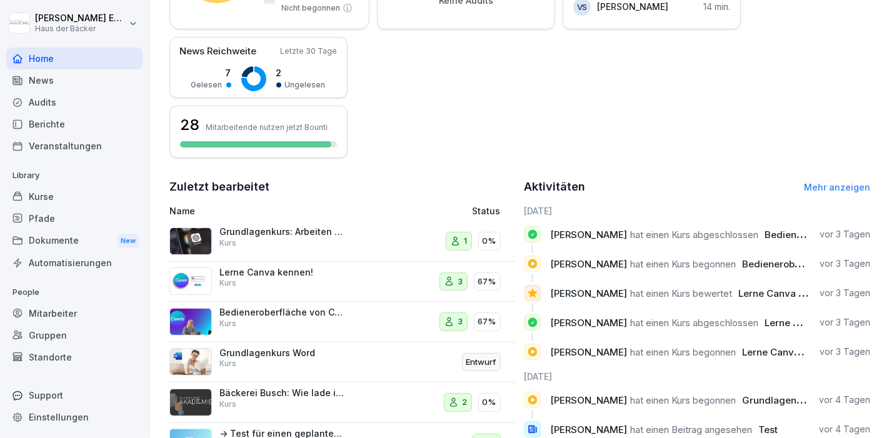
click at [72, 190] on div "Kurse" at bounding box center [74, 197] width 136 height 22
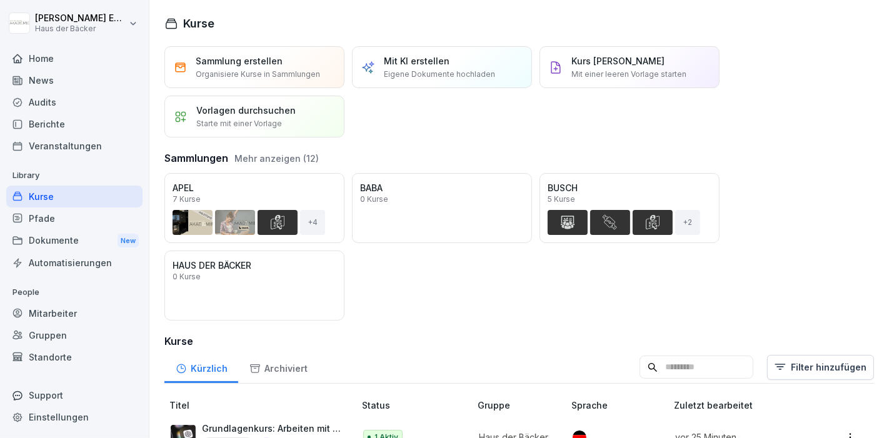
click at [55, 81] on div "News" at bounding box center [74, 80] width 136 height 22
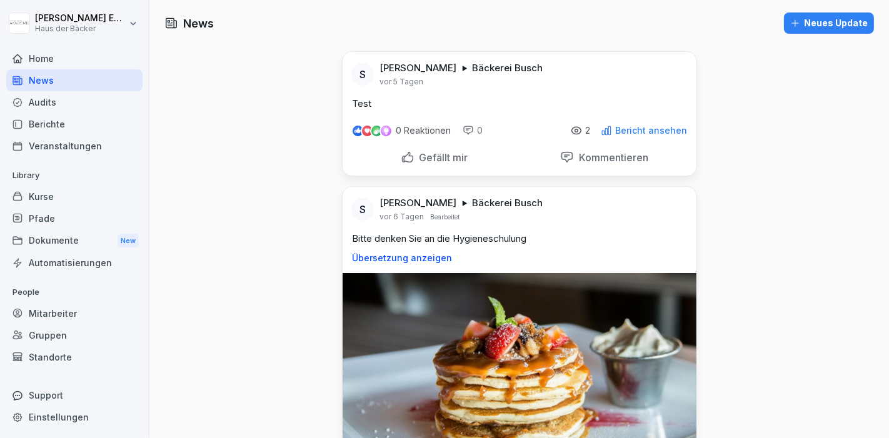
click at [49, 60] on div "Home" at bounding box center [74, 59] width 136 height 22
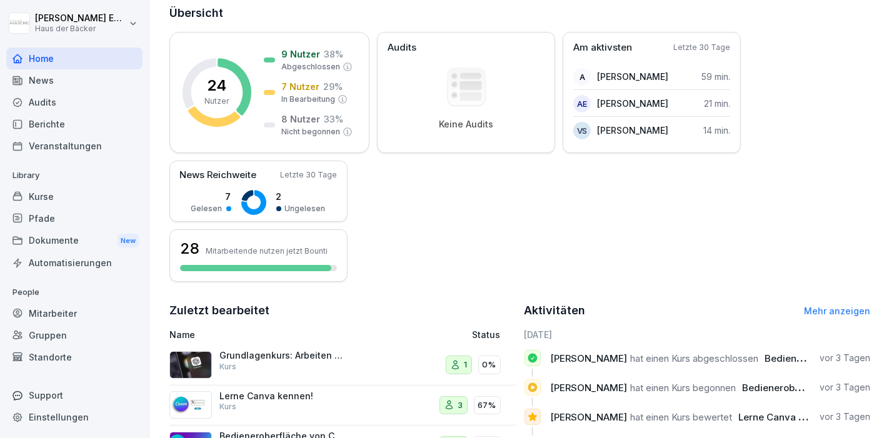
scroll to position [278, 0]
